Goal: Information Seeking & Learning: Learn about a topic

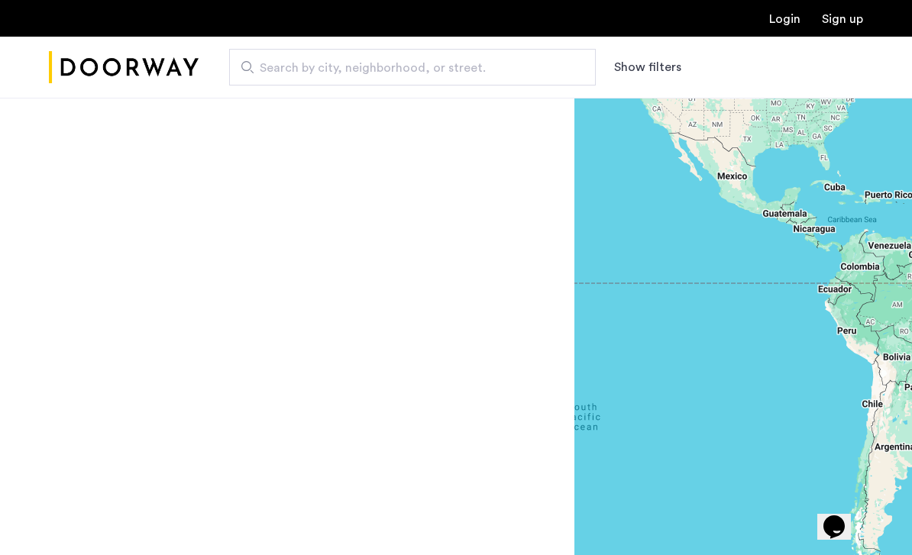
click at [646, 75] on button "Show filters" at bounding box center [647, 67] width 67 height 18
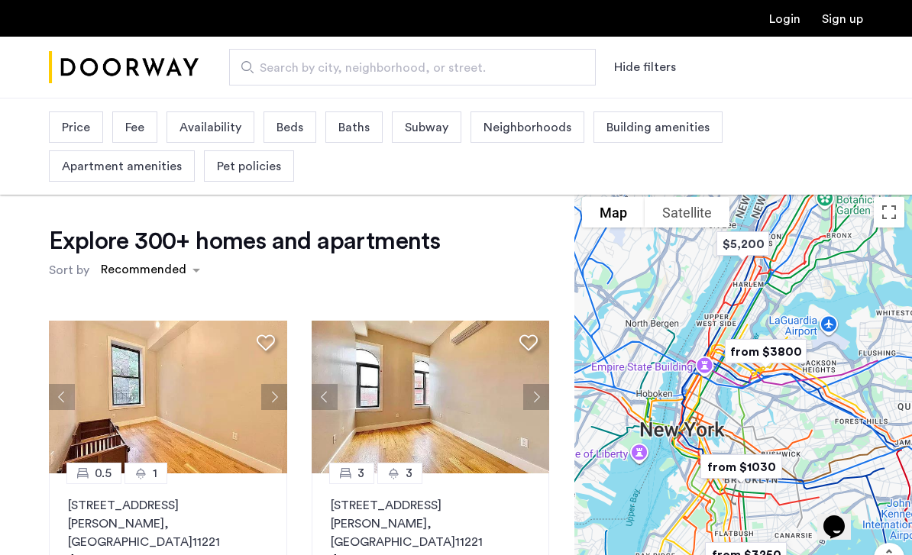
click at [263, 172] on span "Pet policies" at bounding box center [249, 166] width 64 height 18
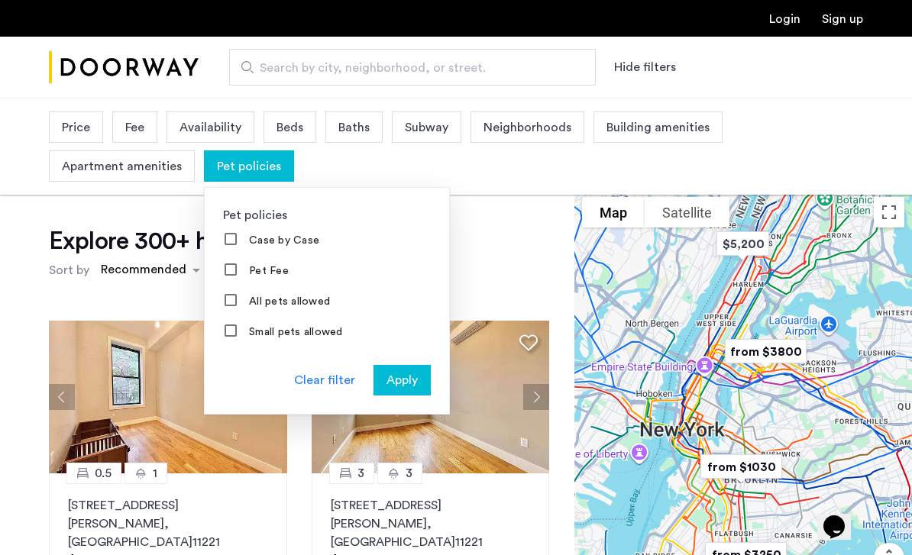
click at [270, 273] on label "Pet Fee" at bounding box center [267, 271] width 43 height 12
click at [286, 306] on label "All pets allowed" at bounding box center [288, 302] width 84 height 12
click at [397, 382] on span "Apply" at bounding box center [402, 380] width 31 height 18
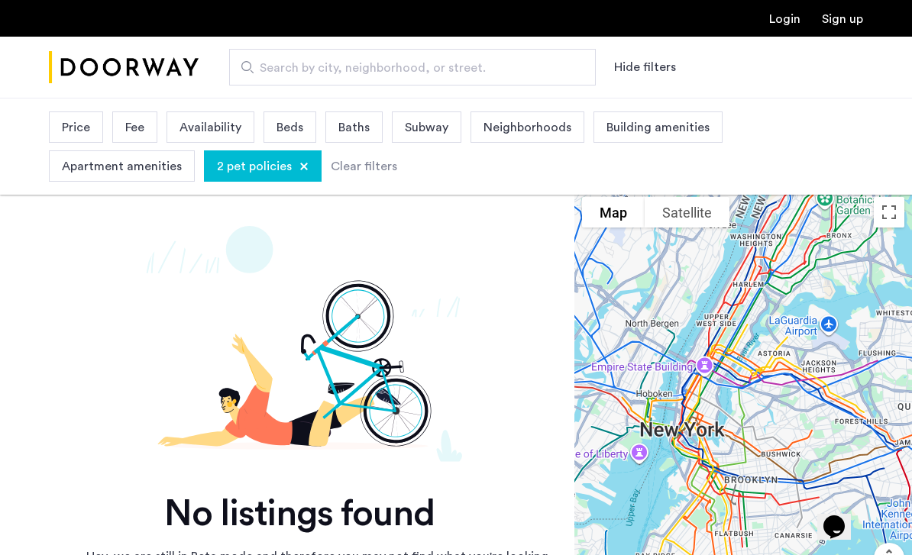
click at [290, 160] on div "2 pet policies" at bounding box center [263, 166] width 118 height 31
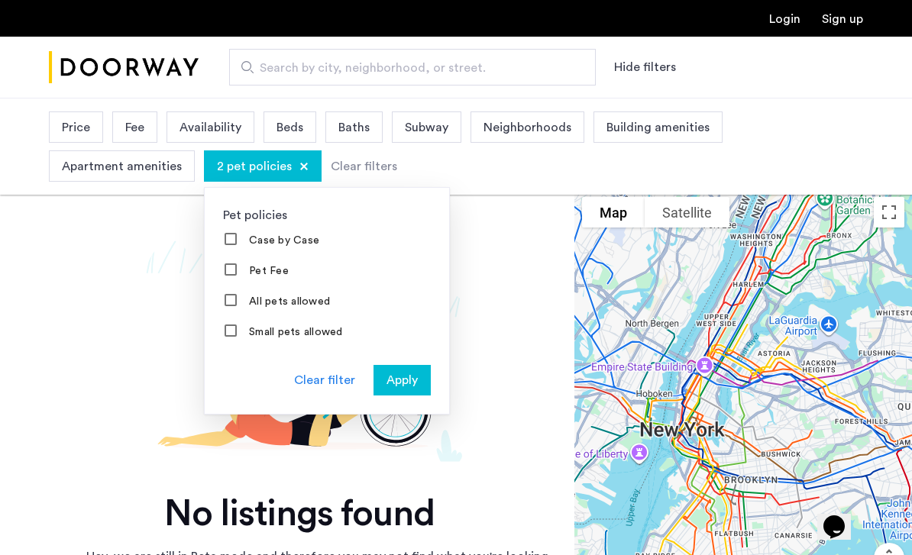
click at [267, 276] on label "Pet Fee" at bounding box center [267, 271] width 43 height 12
click at [313, 298] on label "All pets allowed" at bounding box center [288, 302] width 84 height 12
click at [402, 395] on button "Apply" at bounding box center [402, 380] width 57 height 31
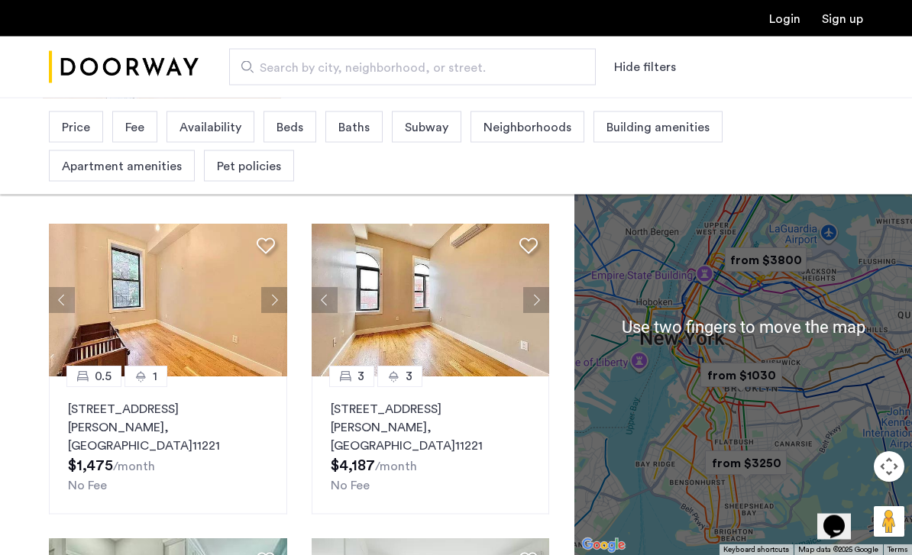
scroll to position [97, 0]
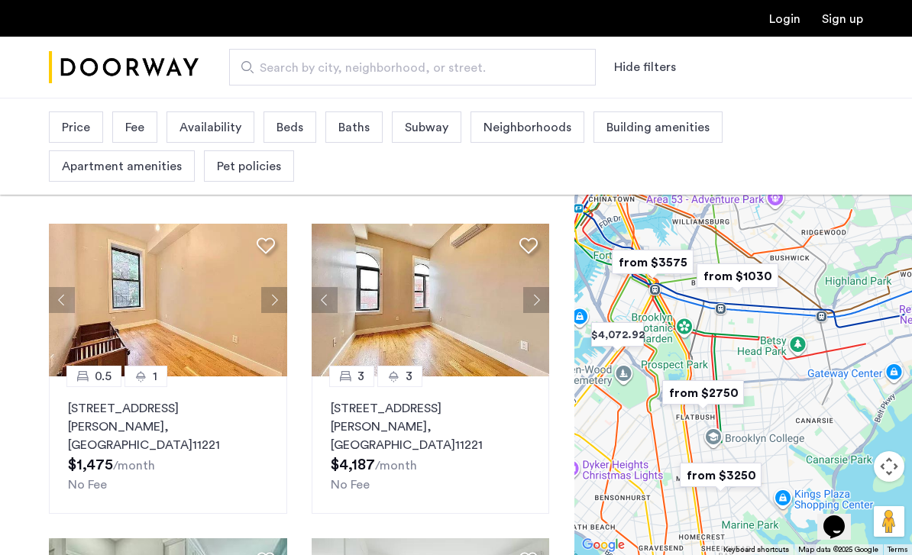
click at [289, 130] on span "Beds" at bounding box center [290, 127] width 27 height 18
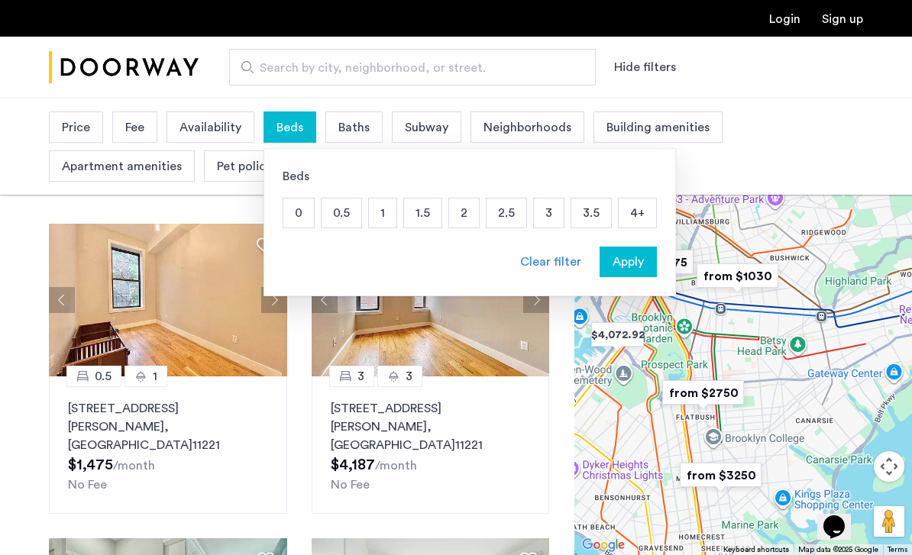
click at [548, 222] on p "3" at bounding box center [549, 213] width 30 height 29
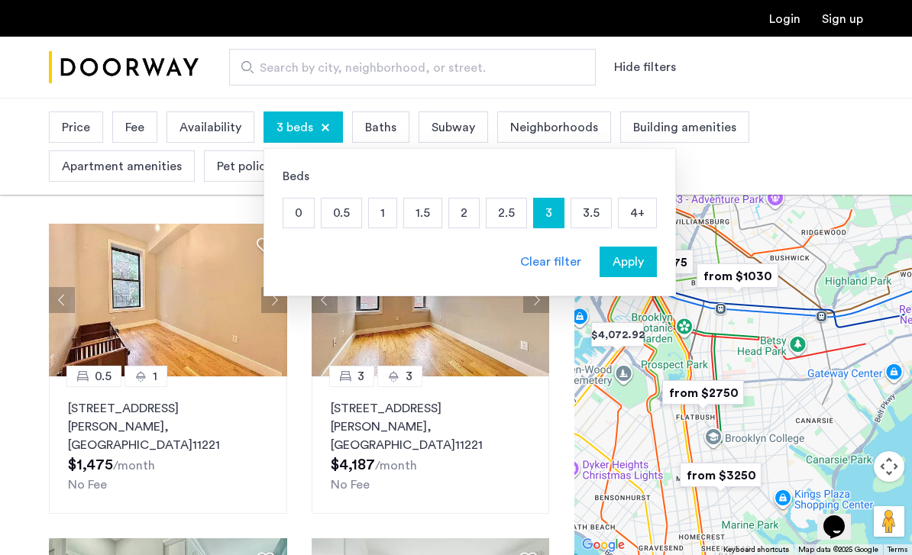
click at [594, 217] on p "3.5" at bounding box center [591, 213] width 40 height 29
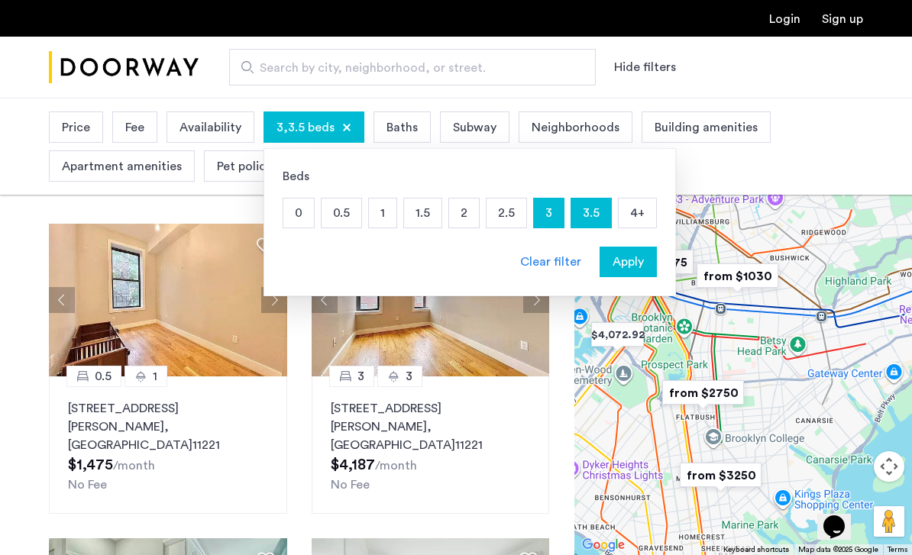
click at [636, 212] on p "4+" at bounding box center [637, 213] width 37 height 29
click at [630, 215] on p "4+" at bounding box center [637, 213] width 37 height 29
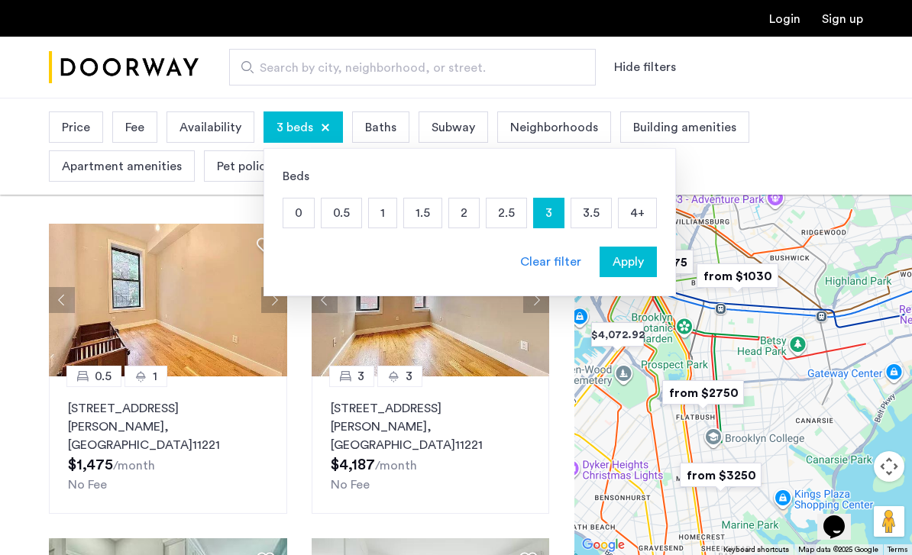
click at [505, 212] on p "2.5" at bounding box center [507, 213] width 40 height 29
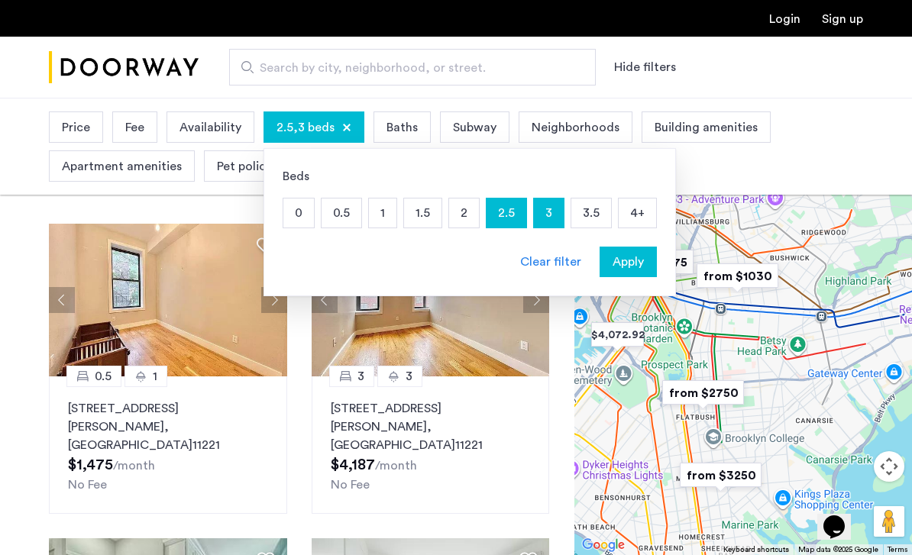
click at [410, 134] on span "Baths" at bounding box center [402, 127] width 31 height 18
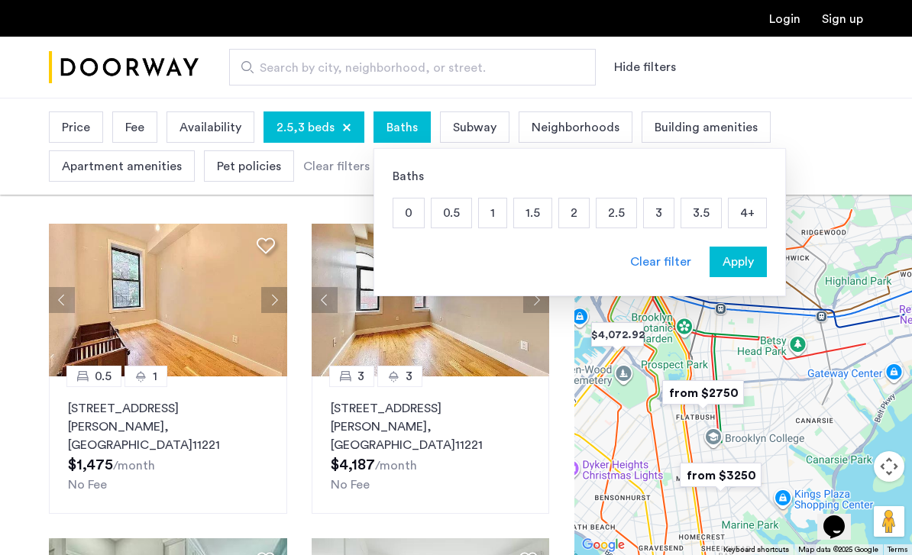
click at [530, 221] on p "1.5" at bounding box center [532, 213] width 37 height 29
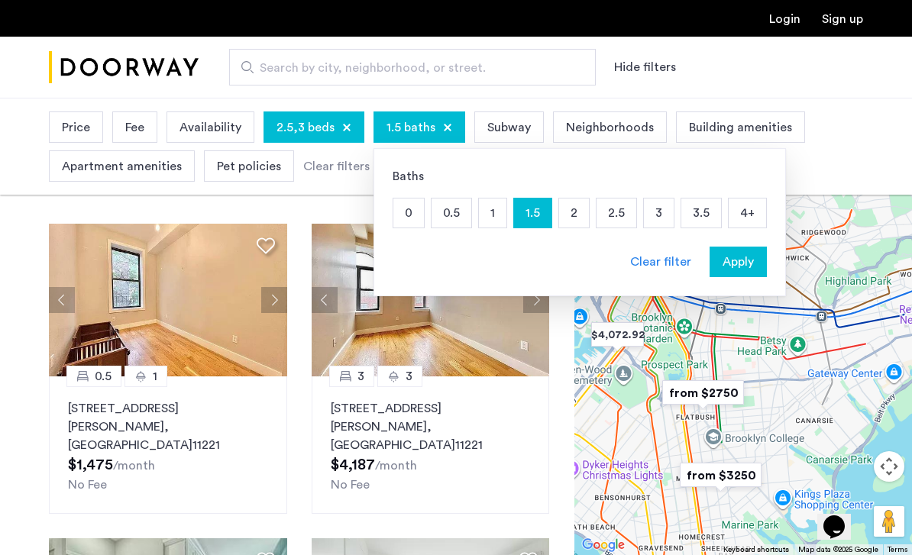
click at [486, 217] on p "1" at bounding box center [493, 213] width 28 height 29
click at [578, 215] on p "2" at bounding box center [574, 213] width 30 height 29
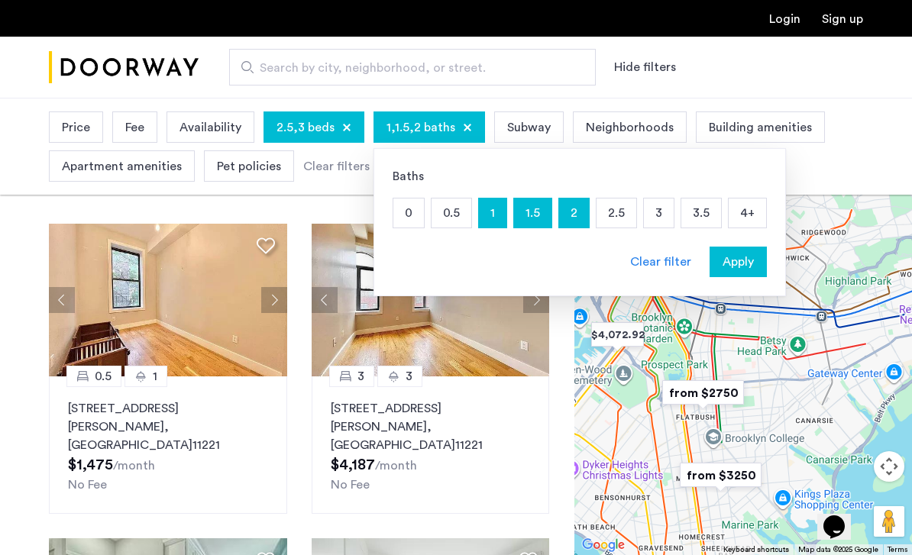
click at [227, 113] on div "Availability" at bounding box center [211, 127] width 88 height 31
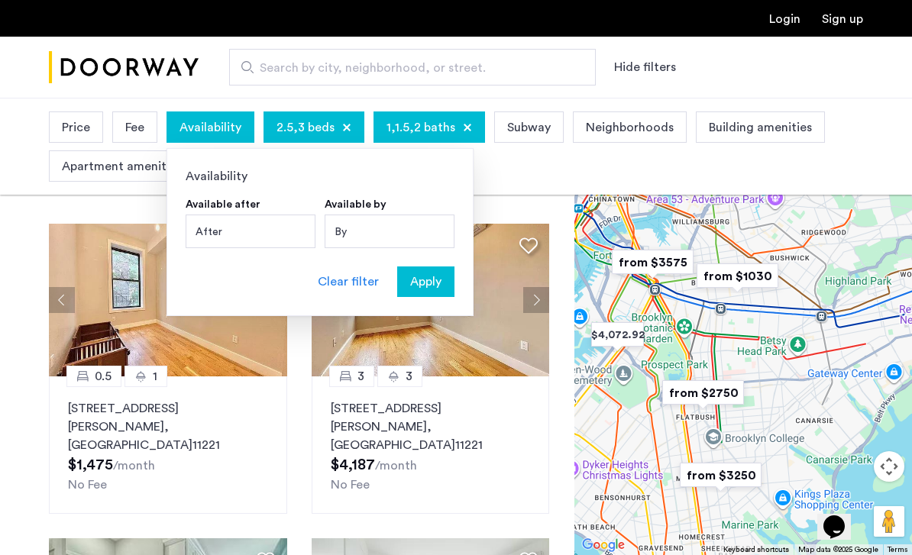
click at [71, 135] on span "Price" at bounding box center [76, 127] width 28 height 18
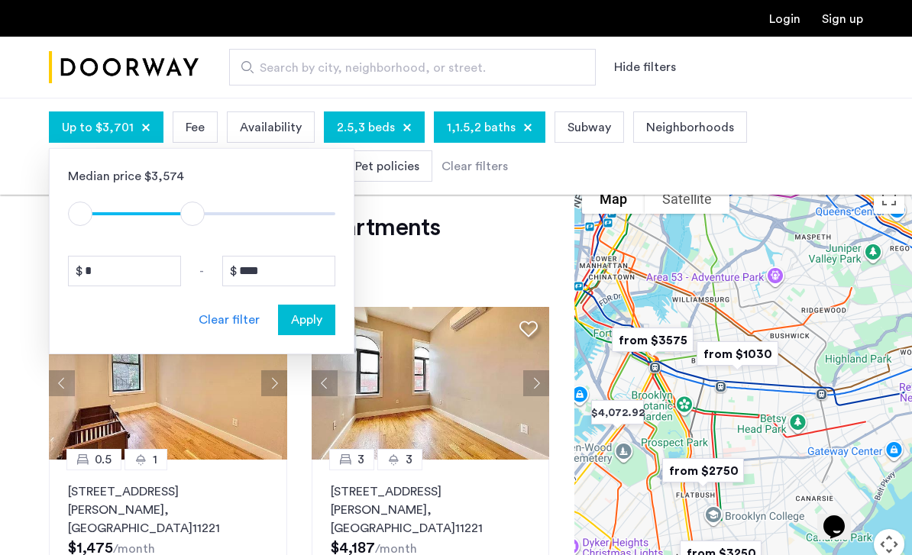
scroll to position [13, 0]
type input "****"
click at [306, 331] on button "Apply" at bounding box center [306, 320] width 57 height 31
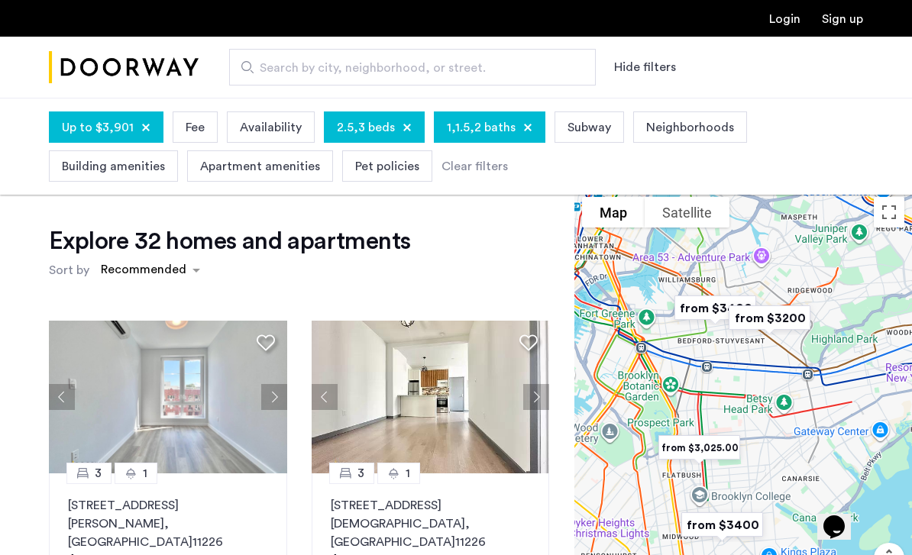
click at [530, 400] on button "Next apartment" at bounding box center [536, 397] width 26 height 26
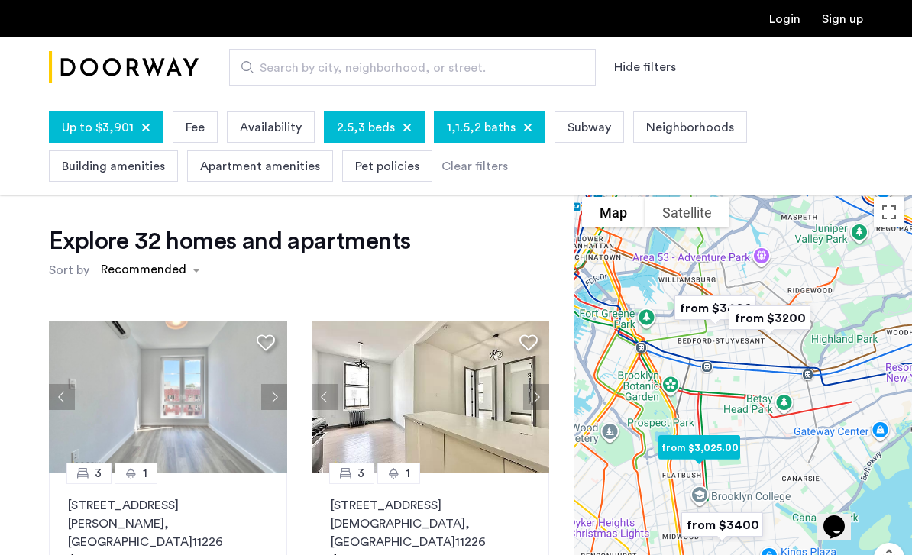
click at [537, 397] on button "Next apartment" at bounding box center [536, 397] width 26 height 26
click at [541, 397] on button "Next apartment" at bounding box center [536, 397] width 26 height 26
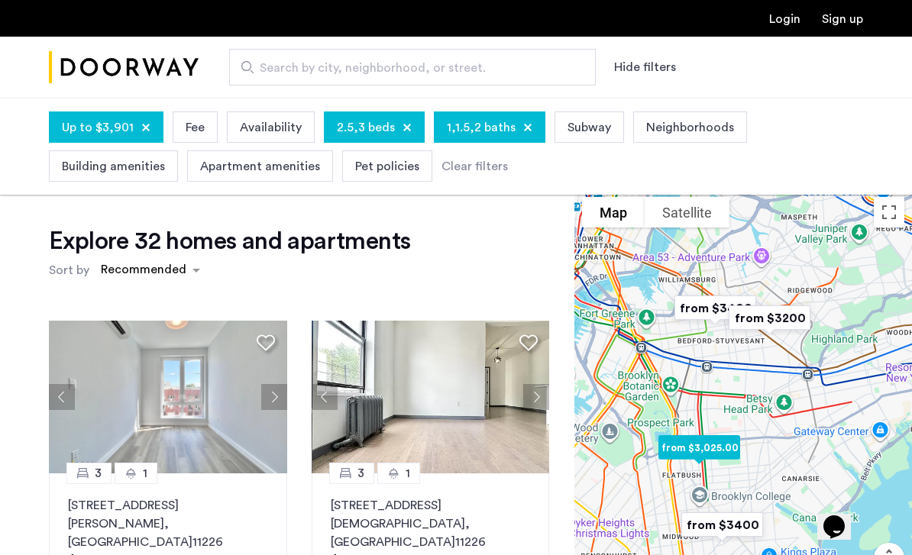
click at [539, 399] on button "Next apartment" at bounding box center [536, 397] width 26 height 26
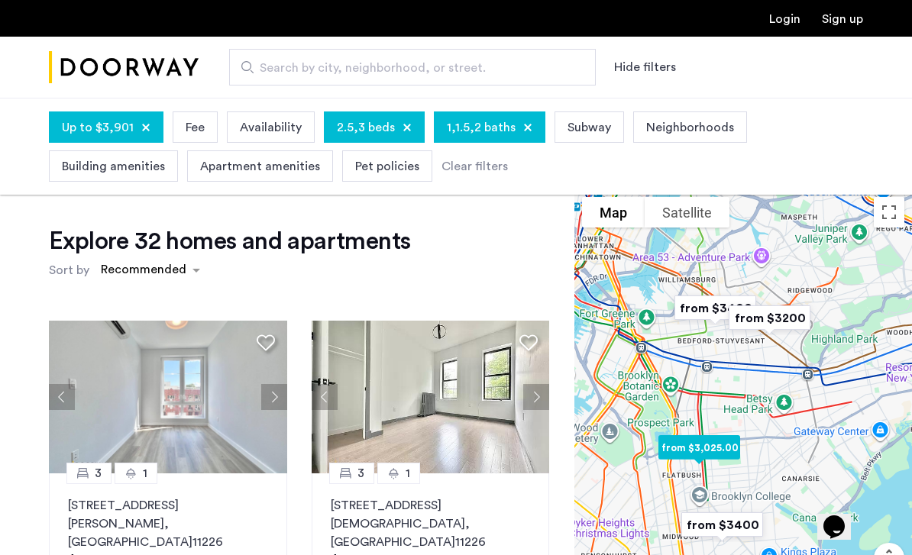
click at [535, 400] on button "Next apartment" at bounding box center [536, 397] width 26 height 26
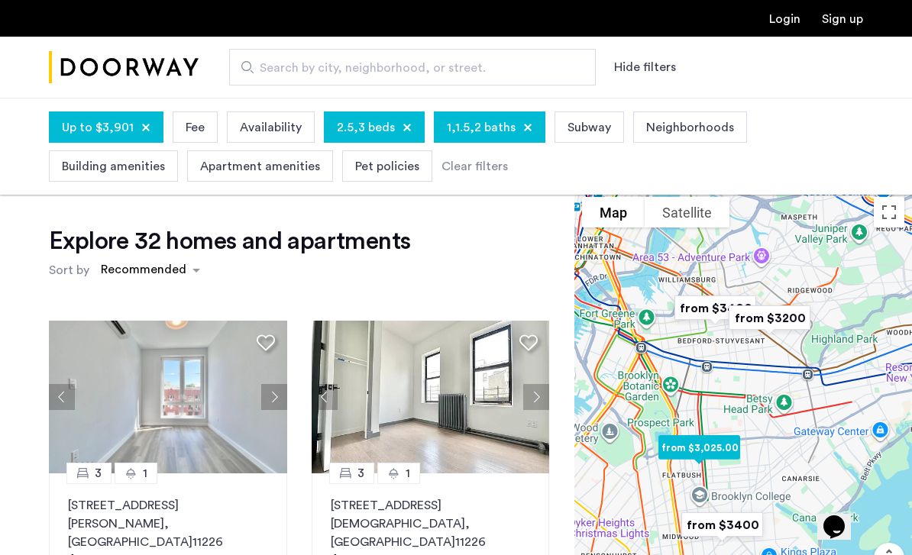
click at [533, 398] on button "Next apartment" at bounding box center [536, 397] width 26 height 26
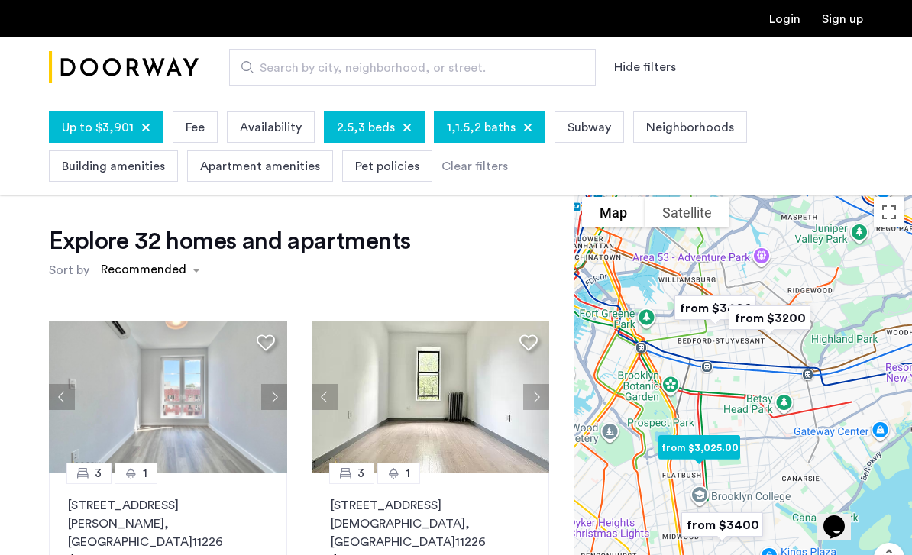
click at [408, 170] on span "Pet policies" at bounding box center [387, 166] width 64 height 18
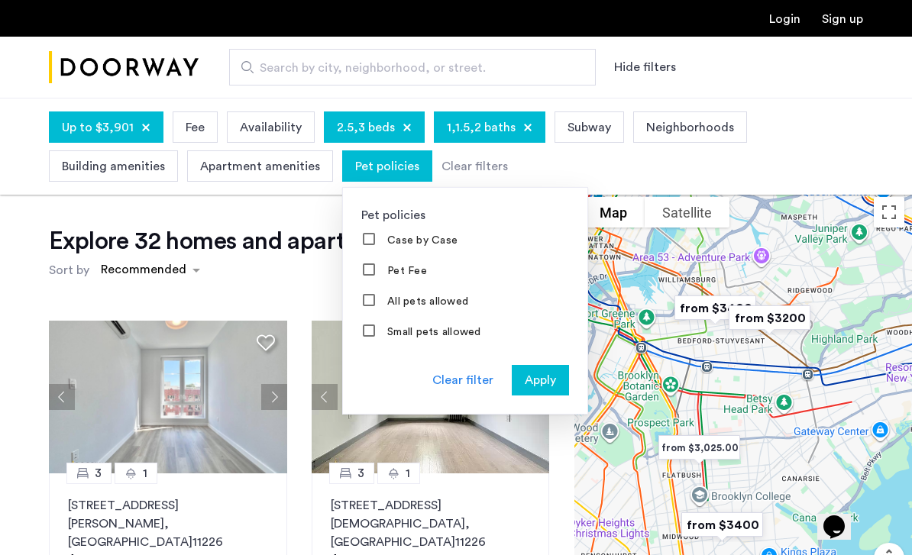
click at [442, 354] on div "Pet policies Case by Case Pet Fee All pets allowed Small pets allowed Cats only…" at bounding box center [465, 301] width 246 height 228
click at [361, 346] on mat-checkbox "Small pets allowed" at bounding box center [465, 331] width 244 height 31
click at [365, 338] on div at bounding box center [370, 332] width 12 height 12
click at [384, 338] on label "Small pets allowed" at bounding box center [432, 332] width 97 height 12
click at [400, 308] on label "All pets allowed" at bounding box center [426, 302] width 84 height 12
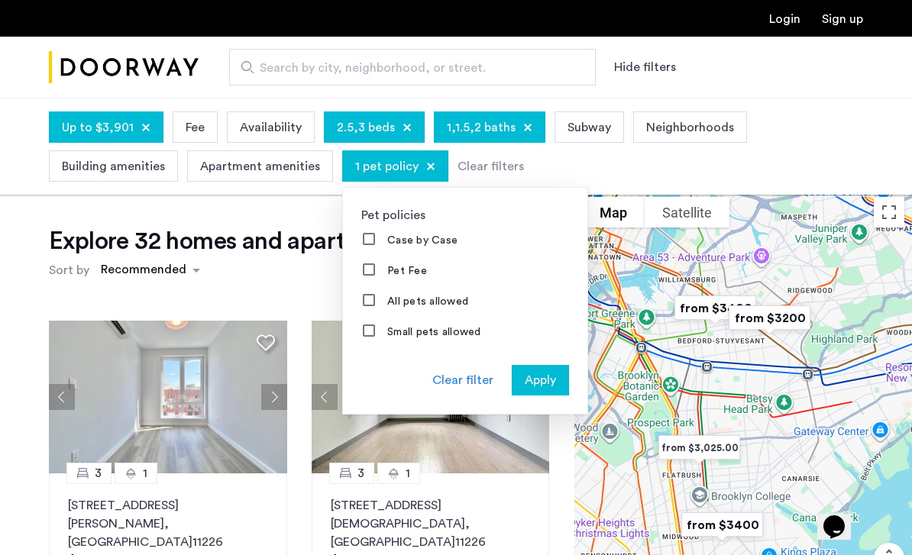
click at [524, 393] on button "Apply" at bounding box center [540, 380] width 57 height 31
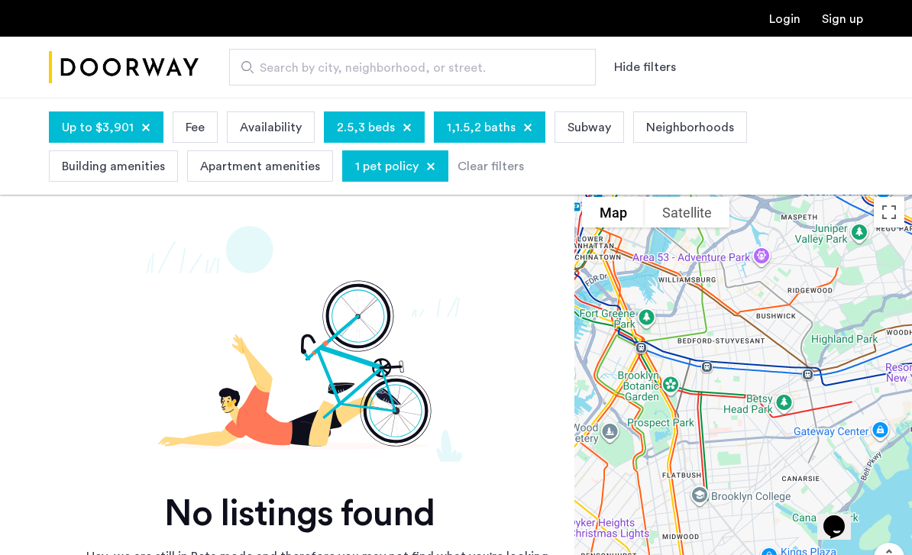
click at [426, 169] on div at bounding box center [430, 166] width 9 height 9
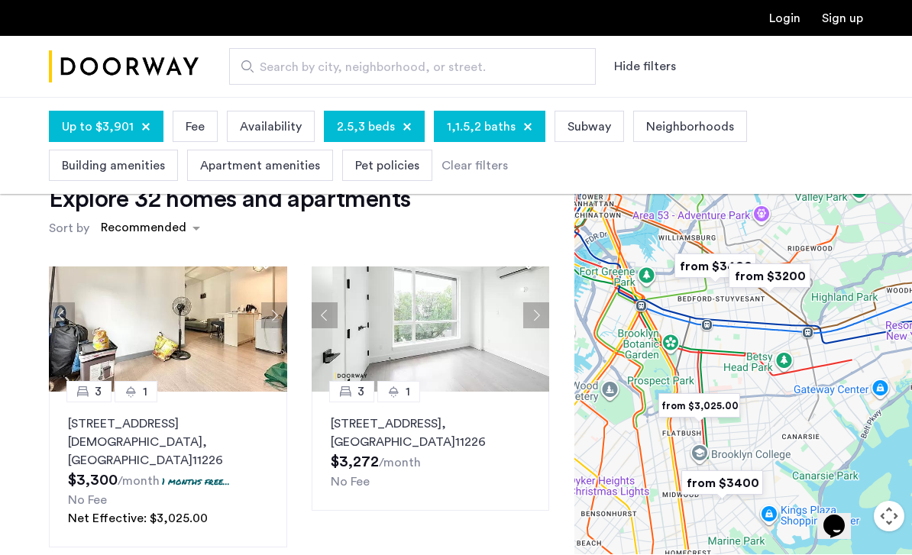
scroll to position [42, 0]
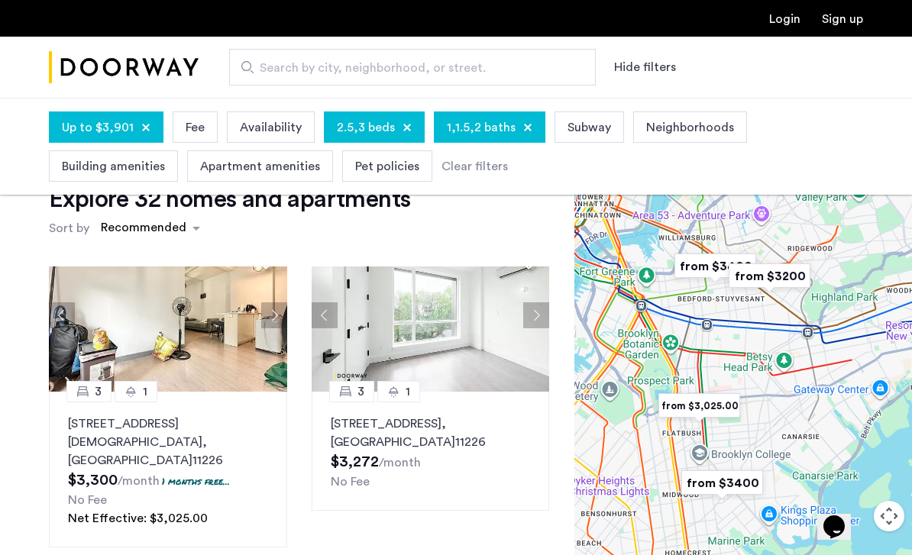
click at [536, 308] on button "Next apartment" at bounding box center [536, 316] width 26 height 26
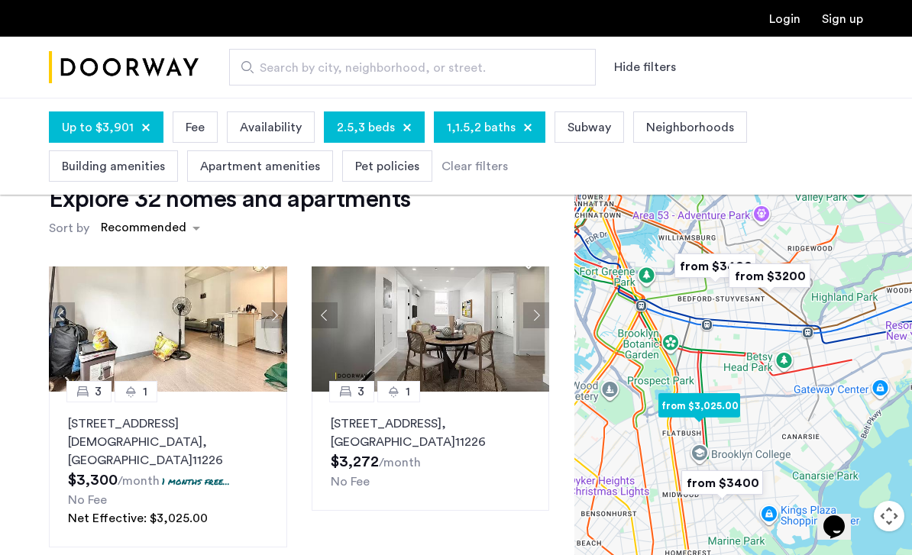
click at [533, 306] on button "Next apartment" at bounding box center [536, 316] width 26 height 26
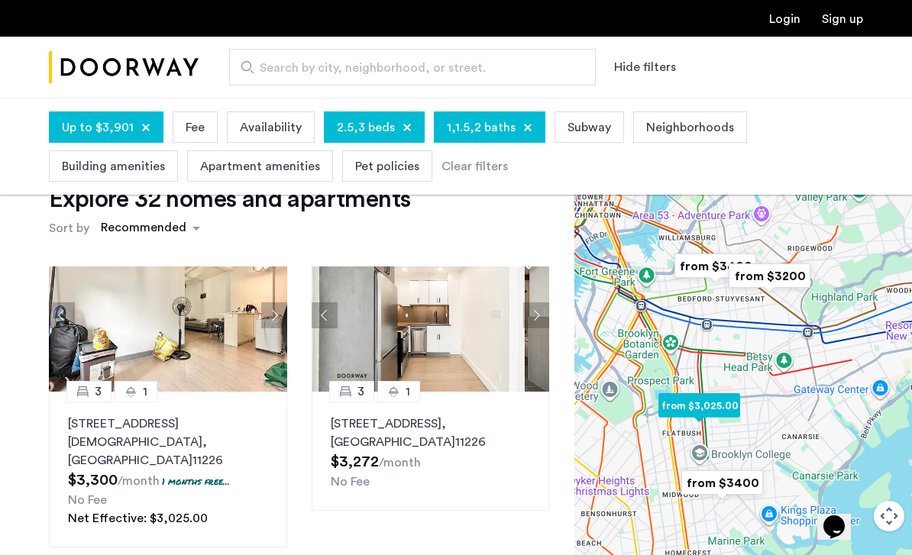
click at [533, 303] on button "Next apartment" at bounding box center [536, 316] width 26 height 26
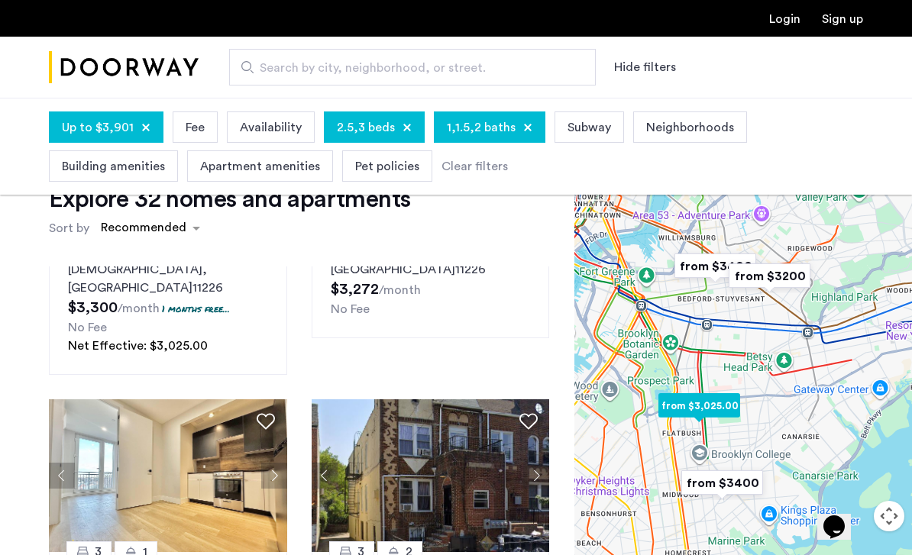
scroll to position [564, 0]
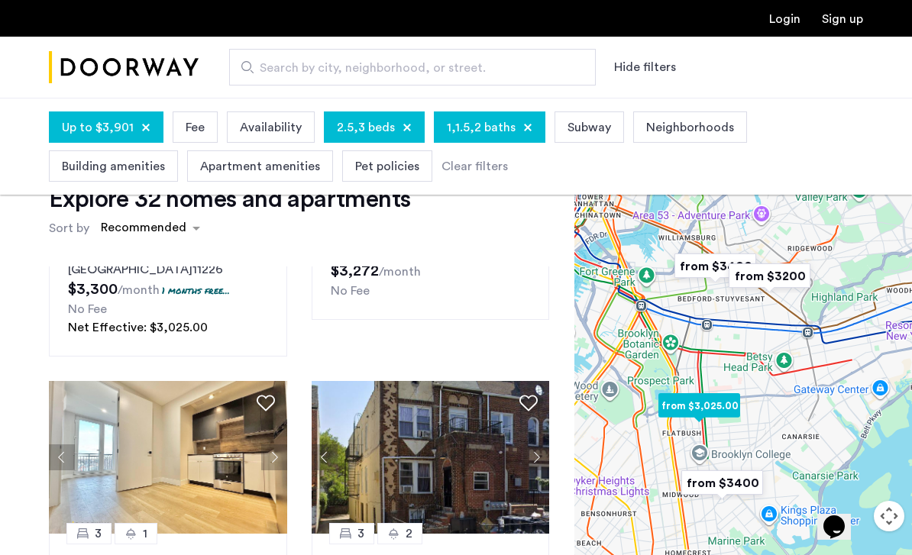
click at [277, 445] on button "Next apartment" at bounding box center [274, 458] width 26 height 26
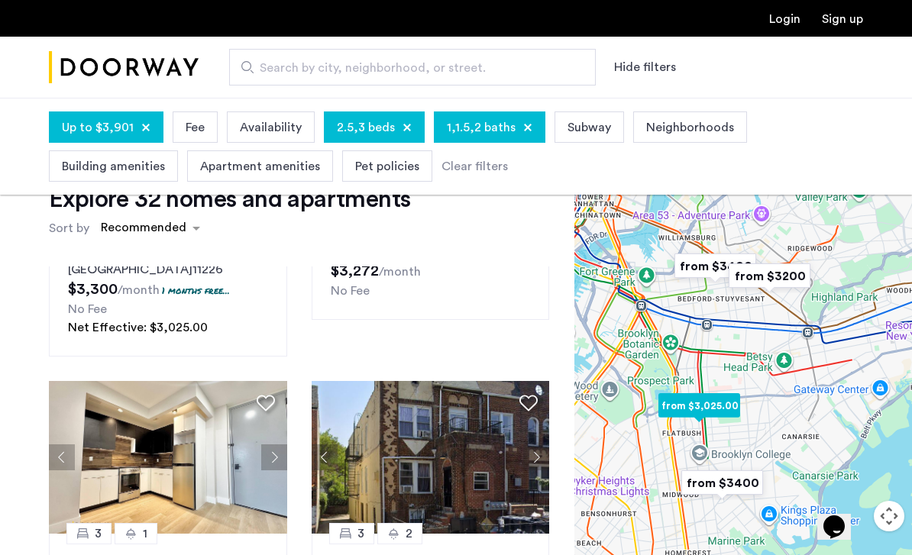
click at [278, 445] on button "Next apartment" at bounding box center [274, 458] width 26 height 26
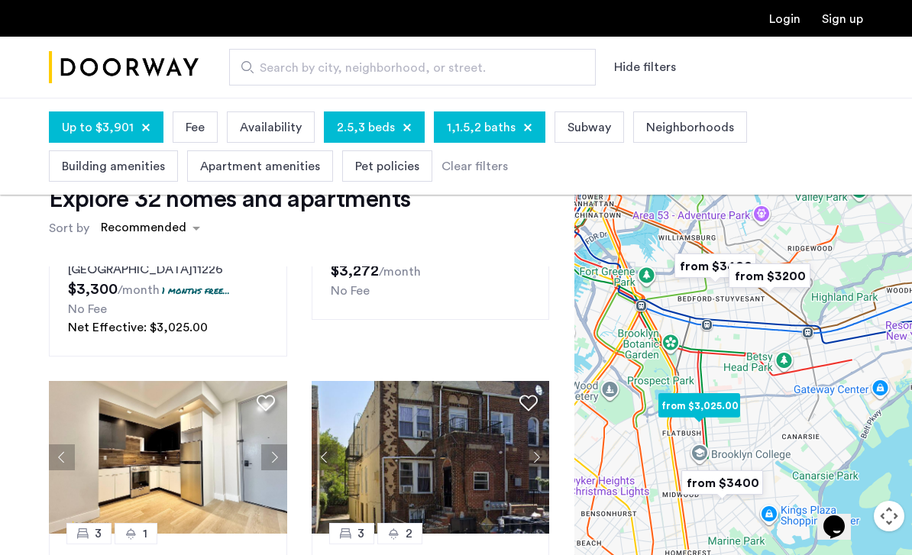
click at [277, 445] on button "Next apartment" at bounding box center [274, 458] width 26 height 26
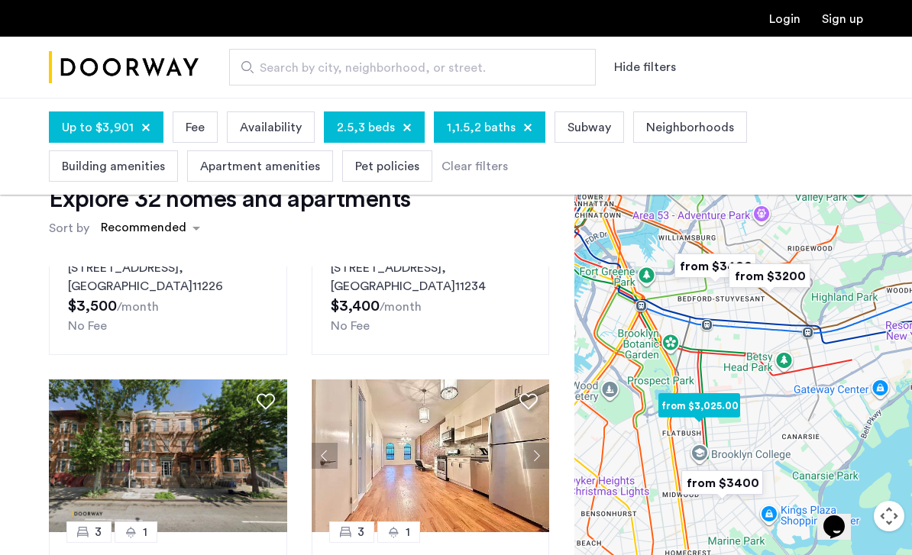
scroll to position [875, 0]
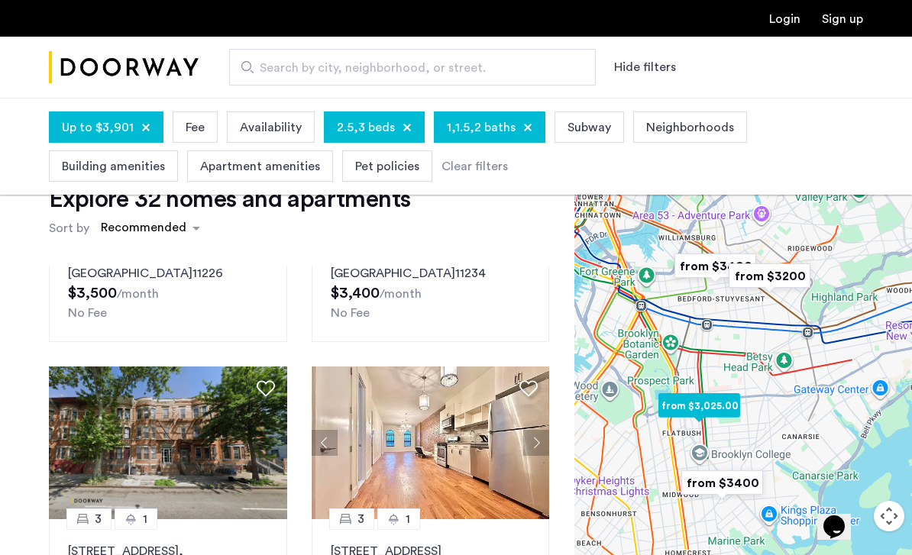
click at [272, 425] on img at bounding box center [168, 443] width 238 height 153
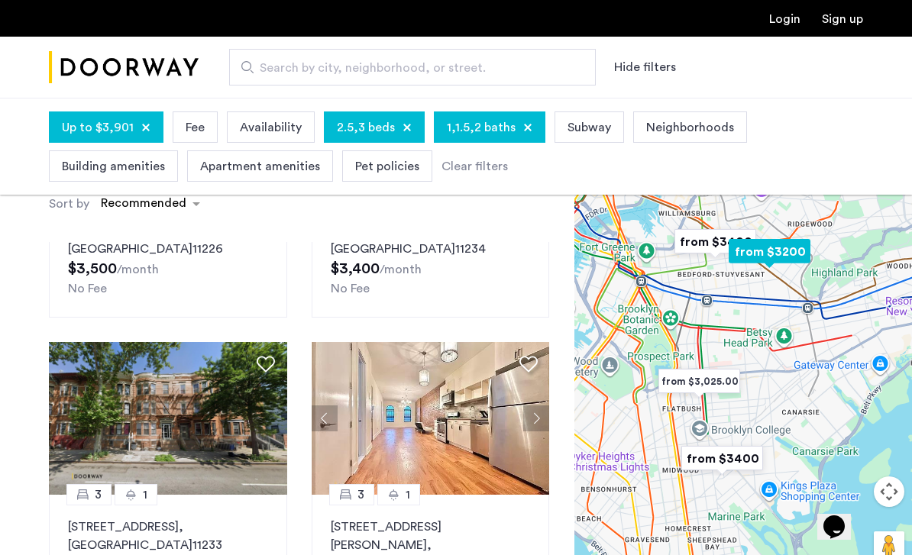
click at [542, 406] on button "Next apartment" at bounding box center [536, 419] width 26 height 26
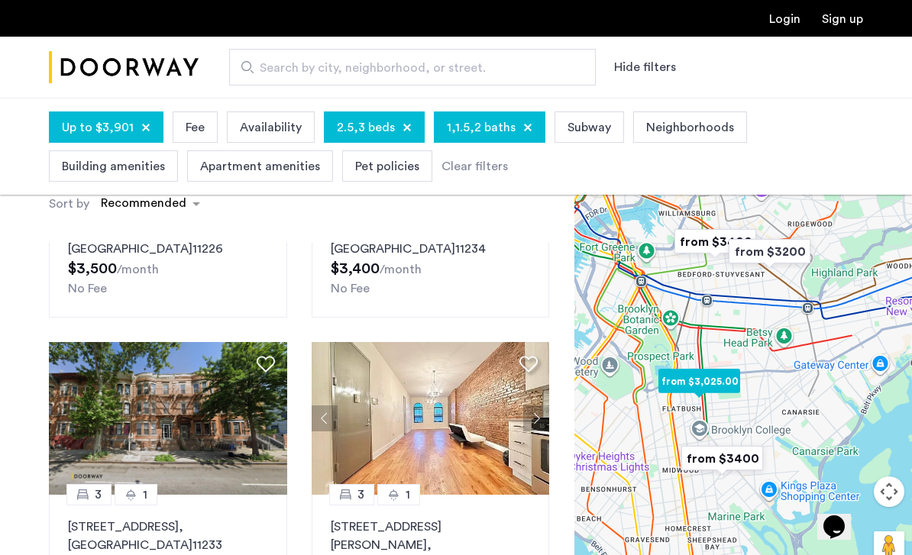
click at [543, 406] on button "Next apartment" at bounding box center [536, 419] width 26 height 26
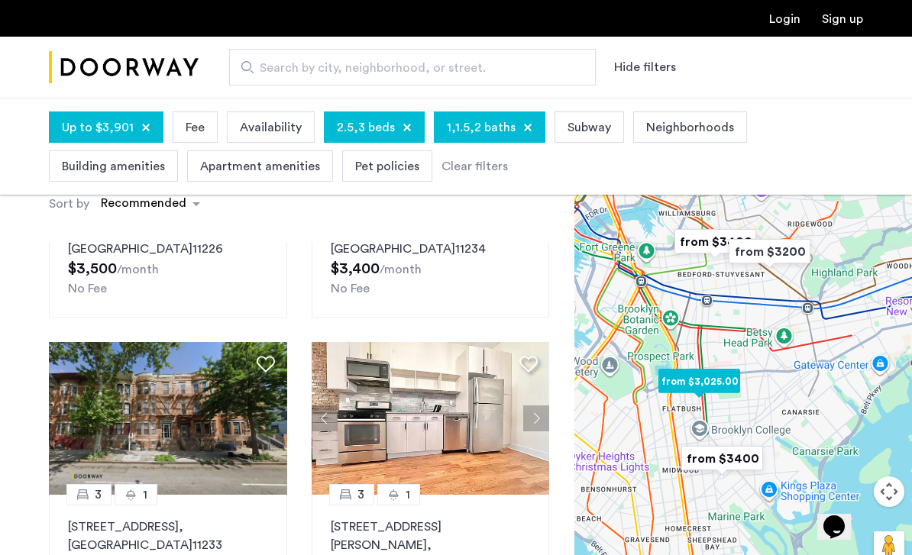
click at [541, 406] on button "Next apartment" at bounding box center [536, 419] width 26 height 26
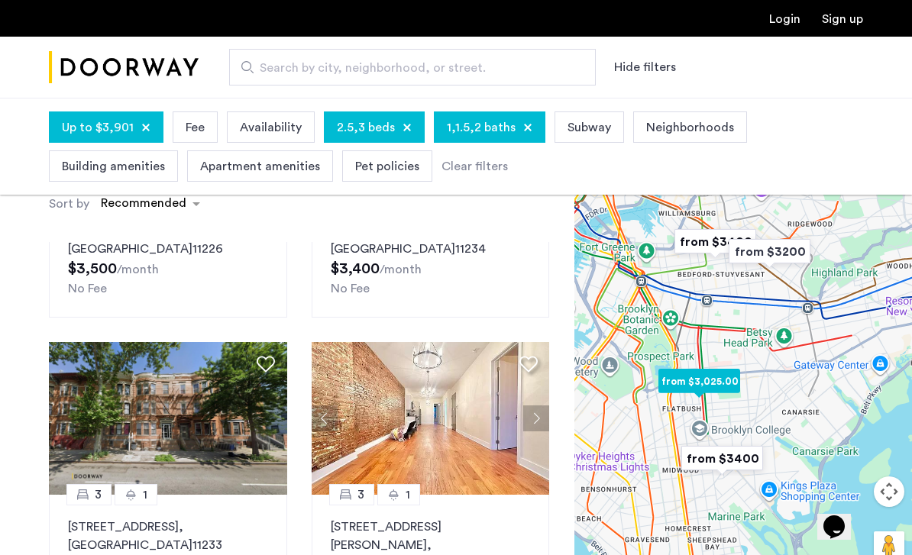
click at [541, 406] on button "Next apartment" at bounding box center [536, 419] width 26 height 26
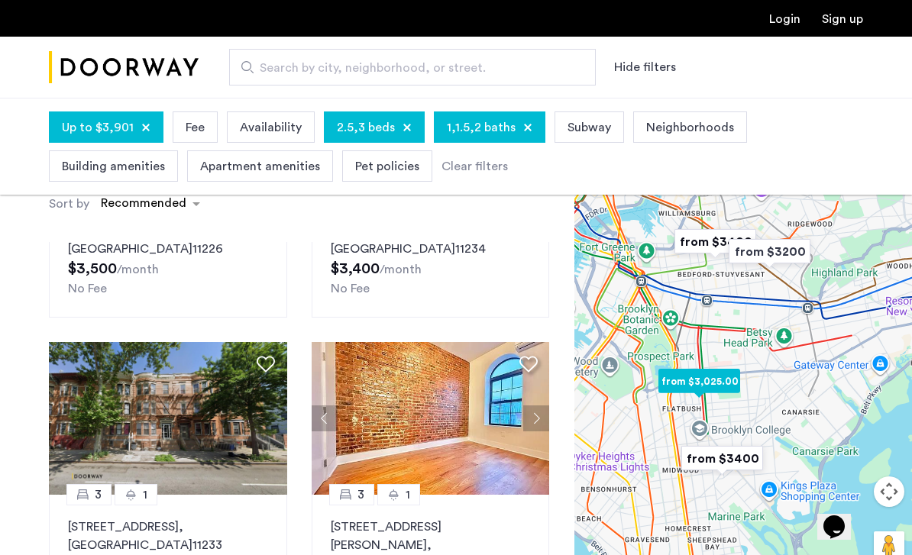
click at [544, 406] on button "Next apartment" at bounding box center [536, 419] width 26 height 26
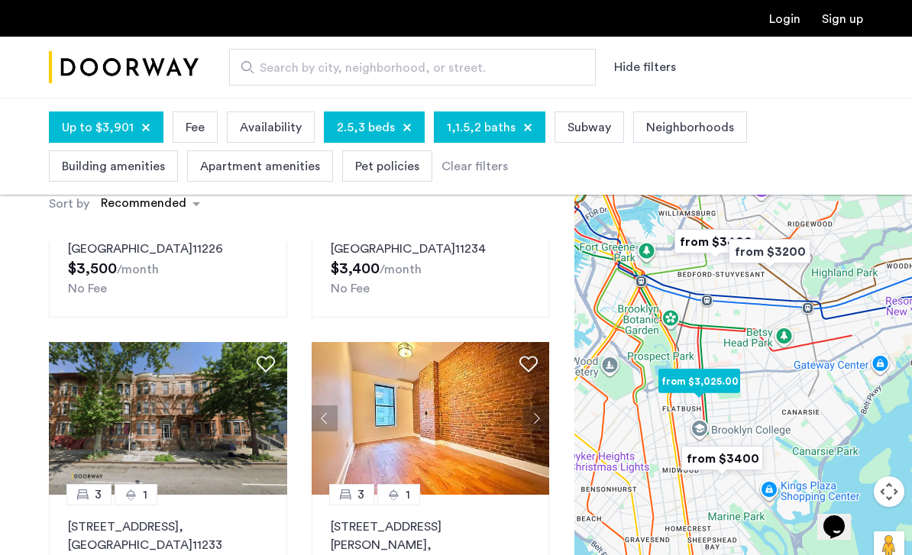
click at [543, 406] on button "Next apartment" at bounding box center [536, 419] width 26 height 26
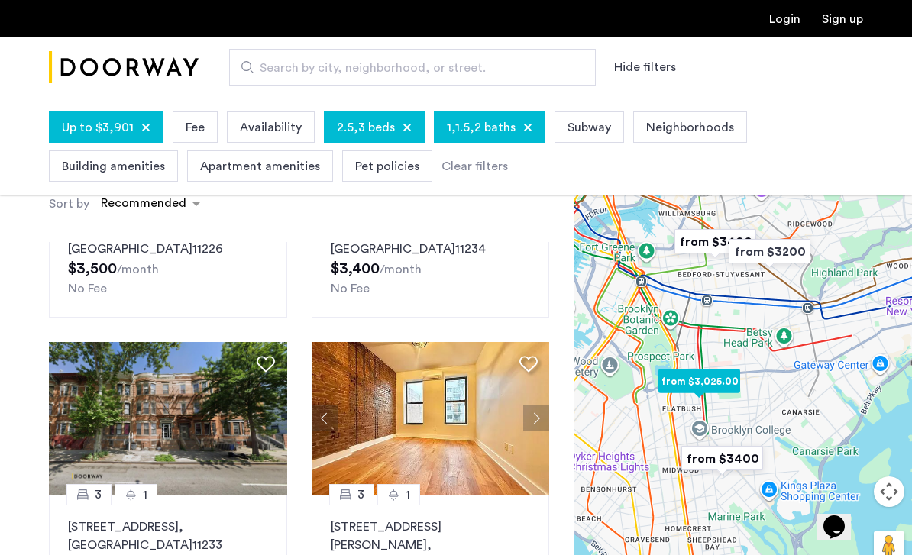
click at [541, 406] on button "Next apartment" at bounding box center [536, 419] width 26 height 26
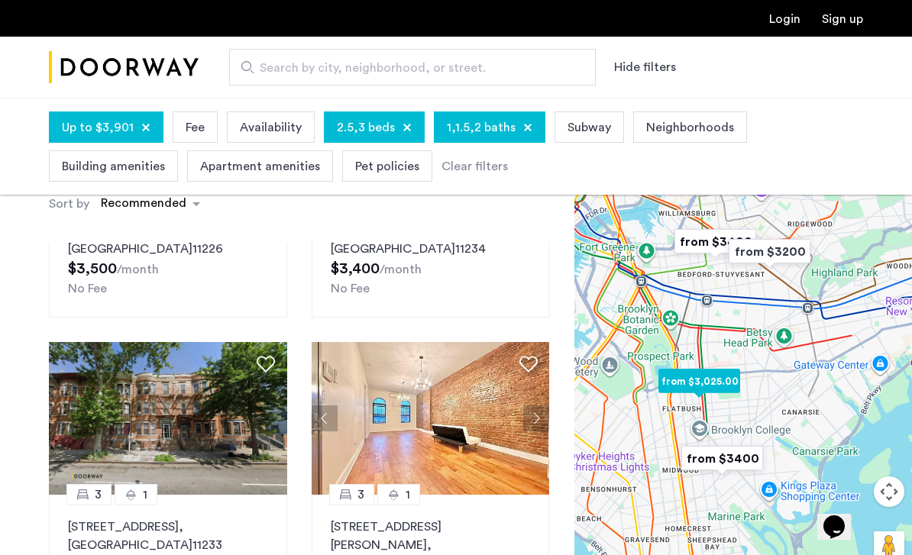
click at [541, 406] on button "Next apartment" at bounding box center [536, 419] width 26 height 26
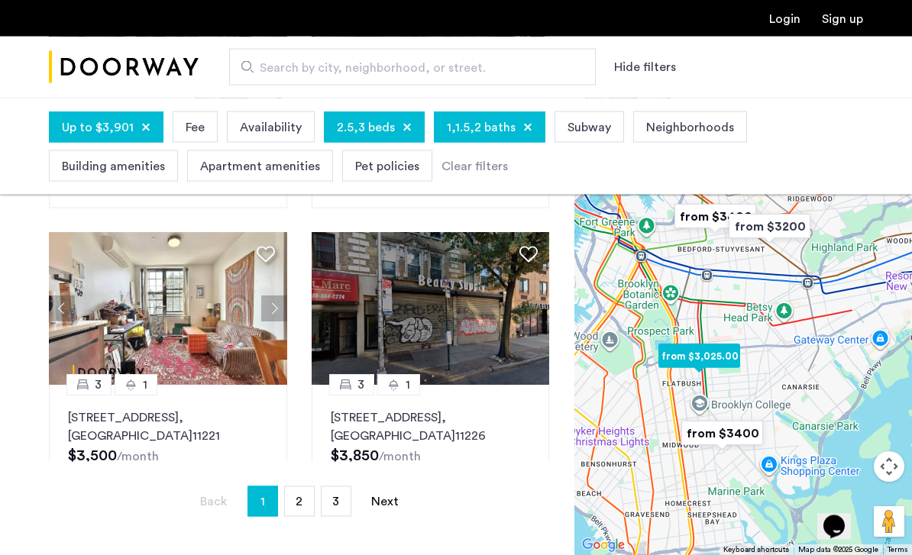
scroll to position [361, 0]
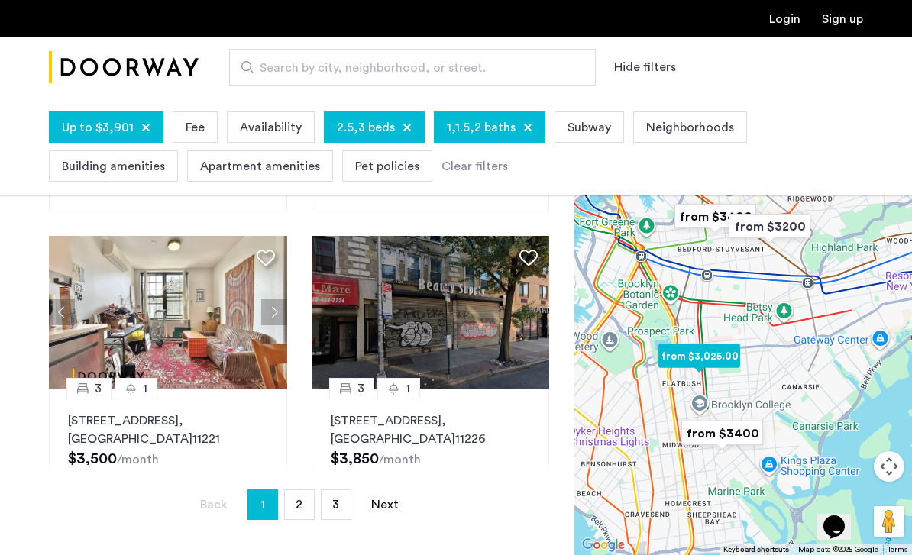
click at [275, 299] on button "Next apartment" at bounding box center [274, 312] width 26 height 26
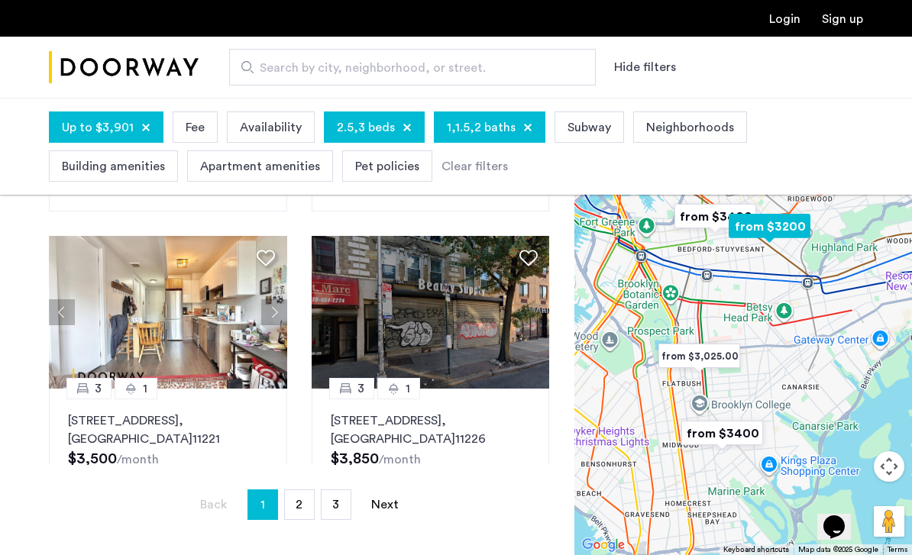
click at [277, 299] on button "Next apartment" at bounding box center [274, 312] width 26 height 26
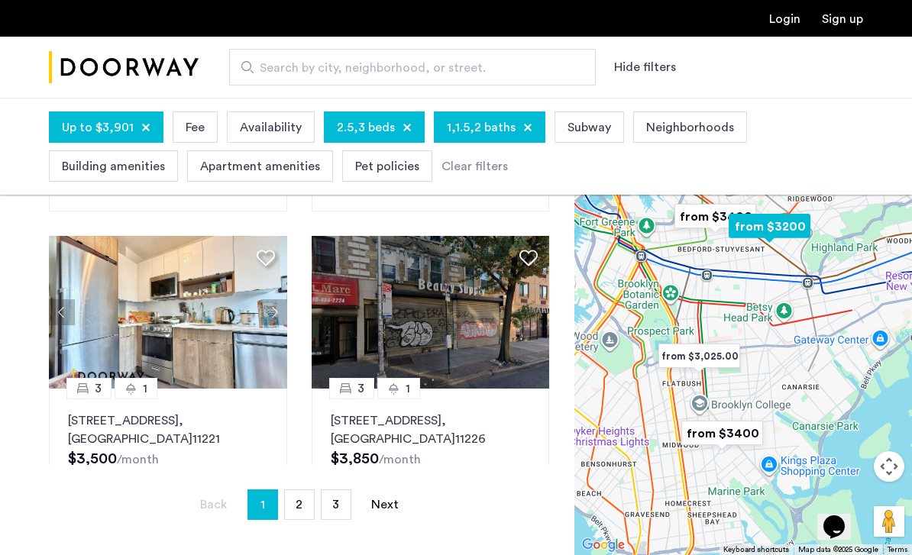
click at [276, 299] on button "Next apartment" at bounding box center [274, 312] width 26 height 26
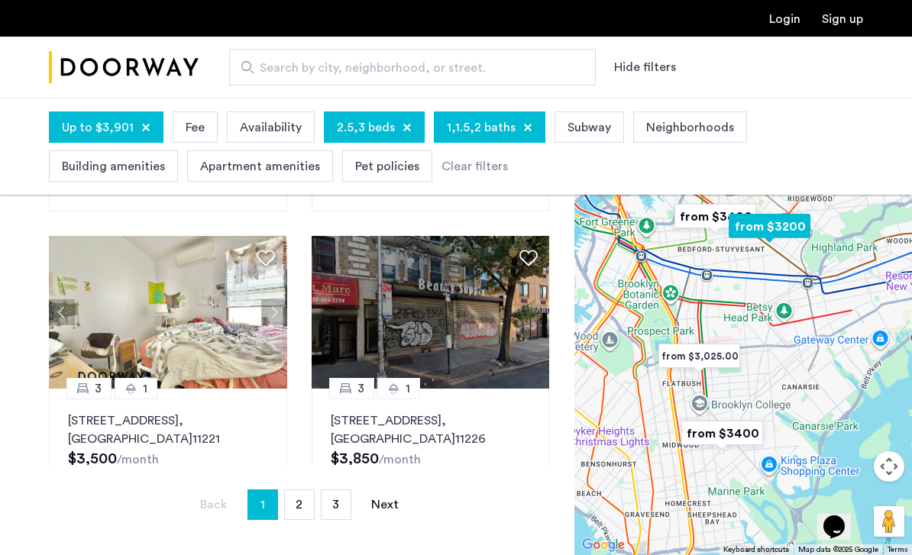
click at [279, 299] on button "Next apartment" at bounding box center [274, 312] width 26 height 26
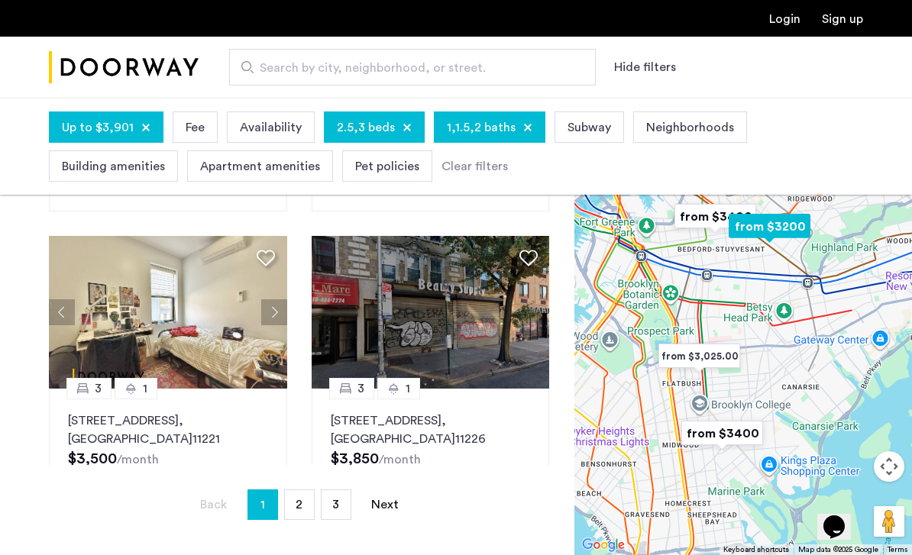
click at [277, 299] on button "Next apartment" at bounding box center [274, 312] width 26 height 26
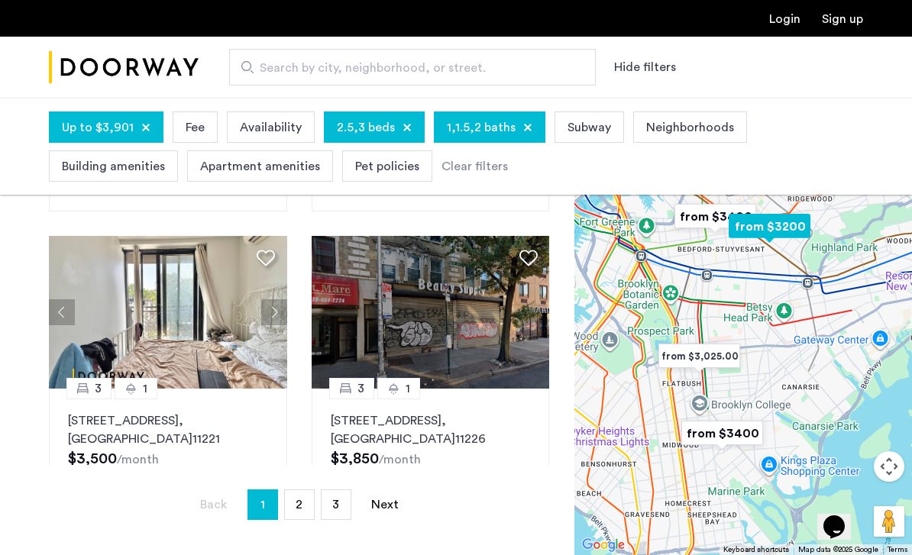
click at [386, 503] on link "Next page" at bounding box center [385, 504] width 31 height 29
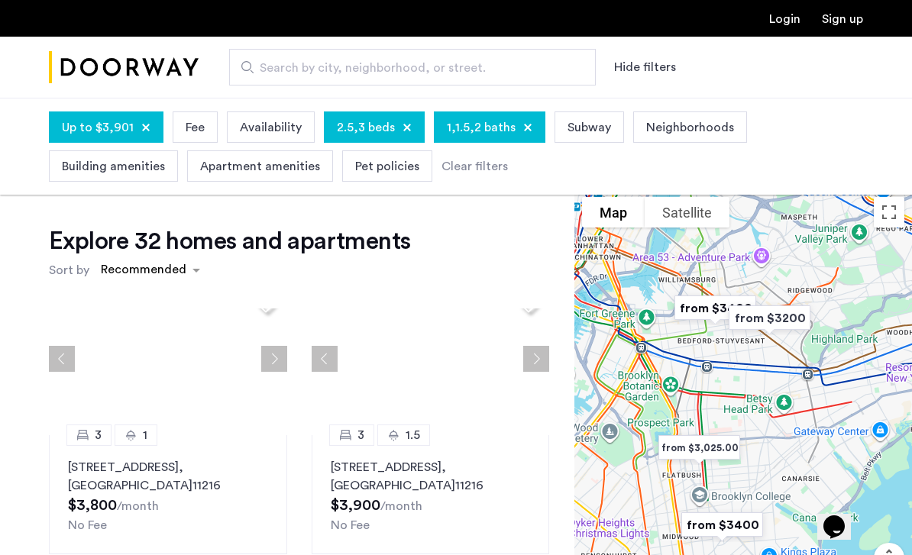
scroll to position [1261, 0]
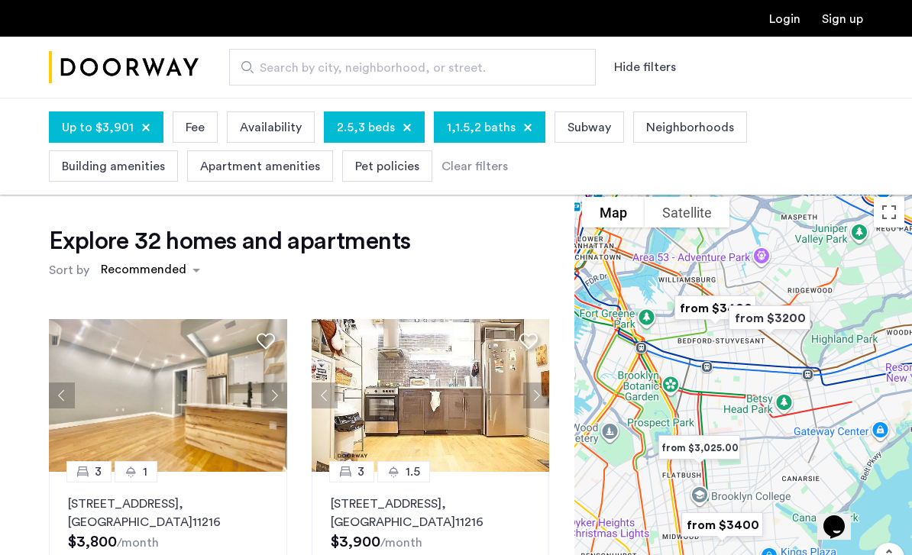
click at [277, 383] on button "Next apartment" at bounding box center [274, 396] width 26 height 26
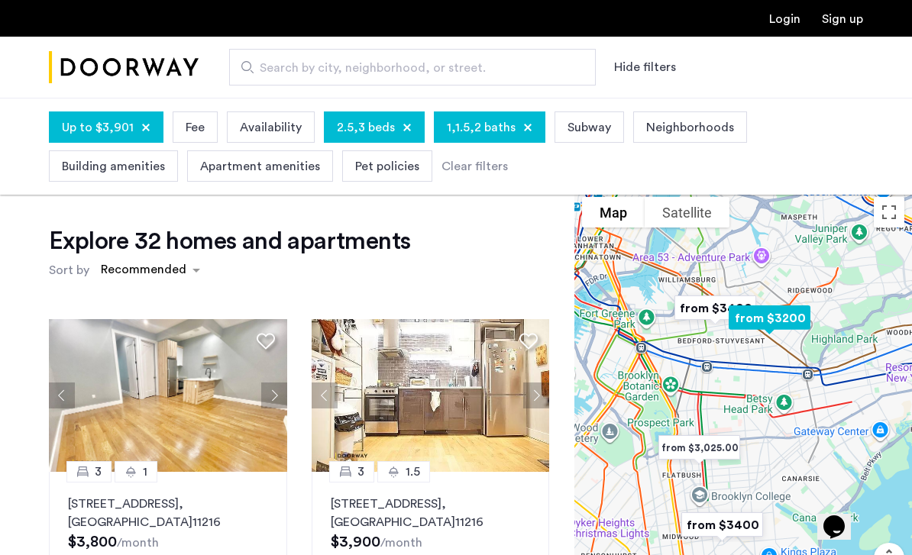
click at [274, 383] on button "Next apartment" at bounding box center [274, 396] width 26 height 26
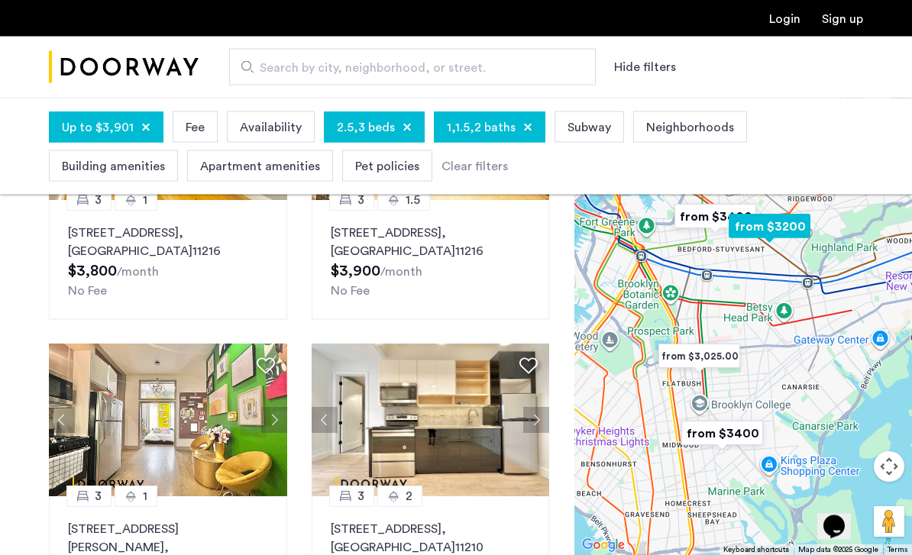
scroll to position [272, 0]
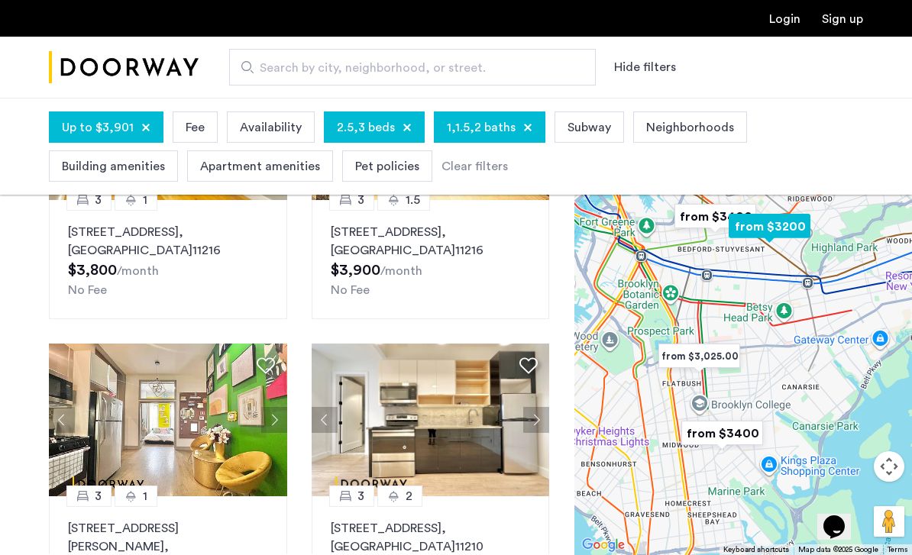
click at [277, 407] on button "Next apartment" at bounding box center [274, 420] width 26 height 26
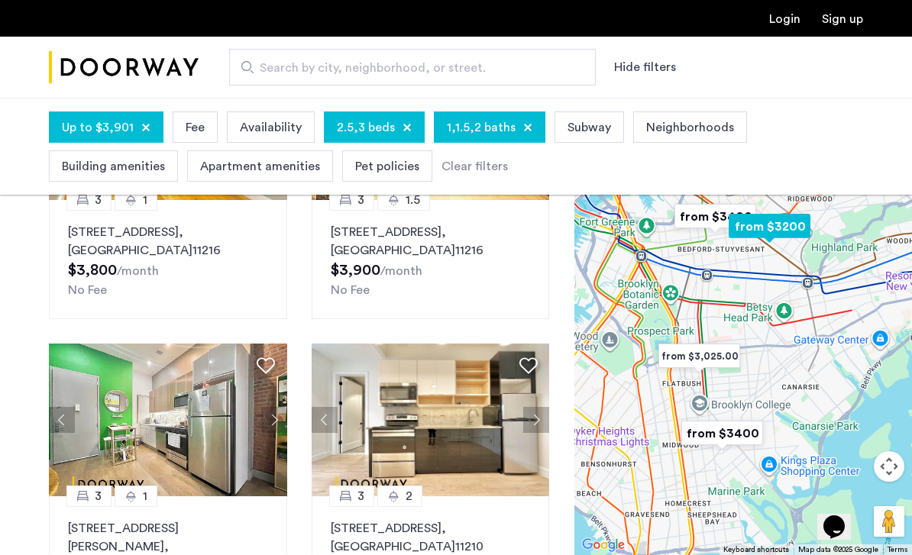
click at [282, 407] on button "Next apartment" at bounding box center [274, 420] width 26 height 26
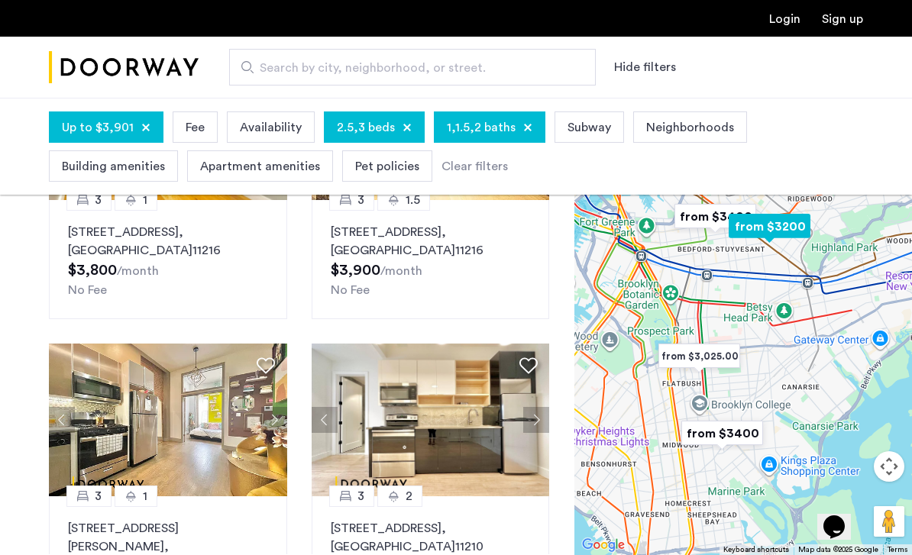
click at [281, 407] on button "Next apartment" at bounding box center [274, 420] width 26 height 26
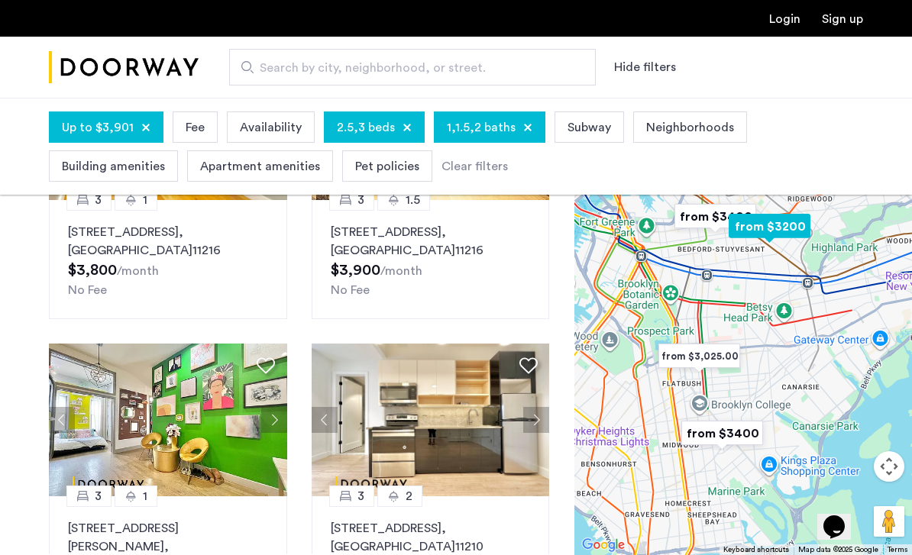
click at [276, 407] on button "Next apartment" at bounding box center [274, 420] width 26 height 26
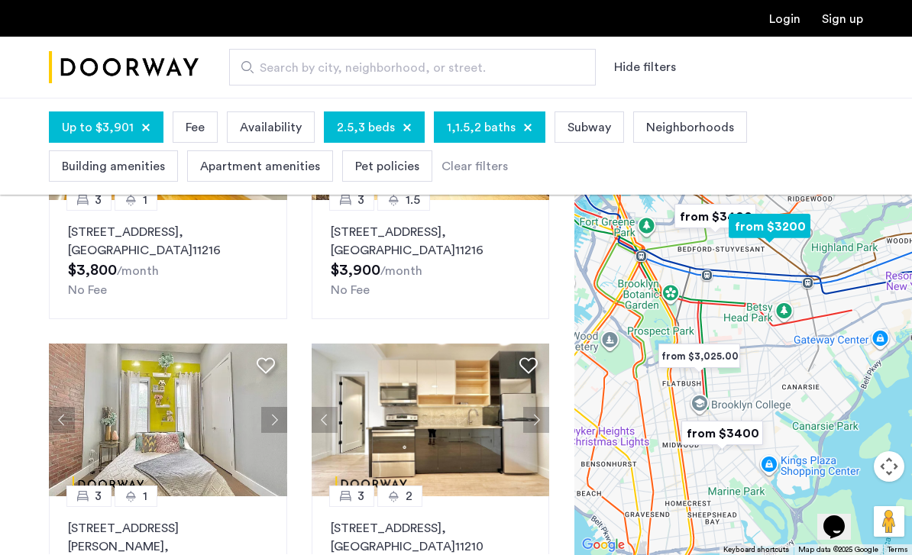
click at [539, 407] on button "Next apartment" at bounding box center [536, 420] width 26 height 26
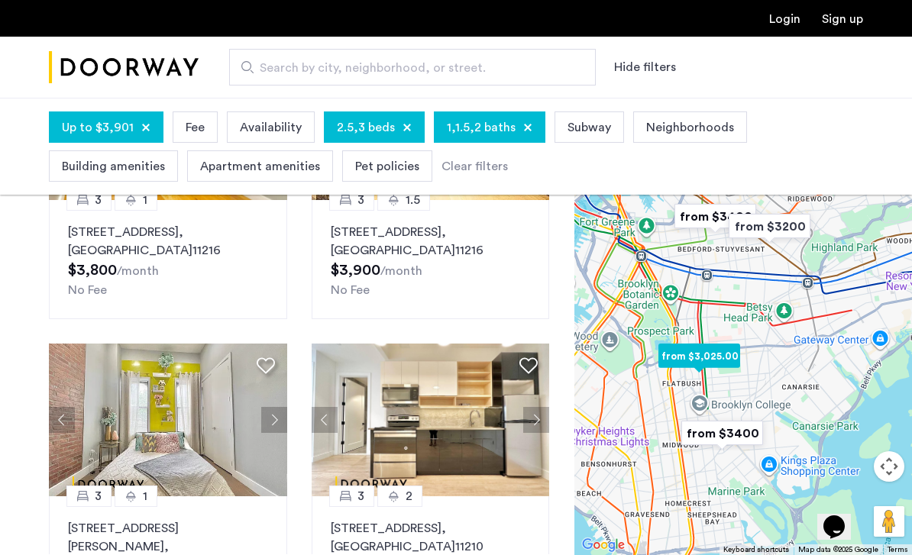
click at [533, 407] on button "Next apartment" at bounding box center [536, 420] width 26 height 26
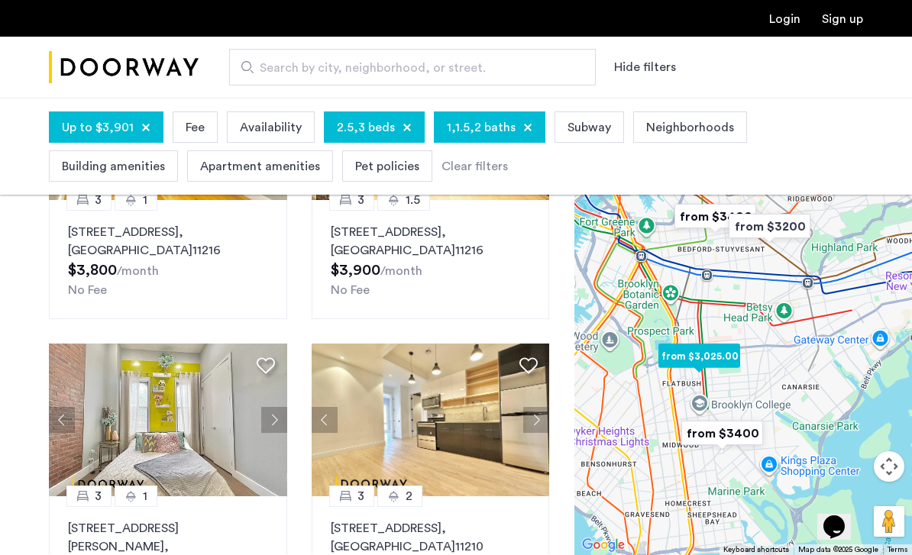
click at [532, 407] on button "Next apartment" at bounding box center [536, 420] width 26 height 26
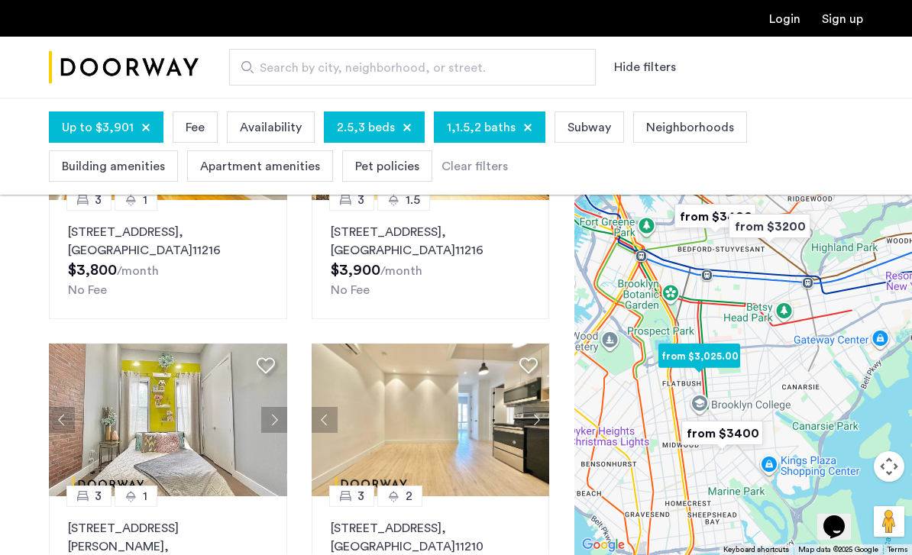
click at [529, 407] on button "Next apartment" at bounding box center [536, 420] width 26 height 26
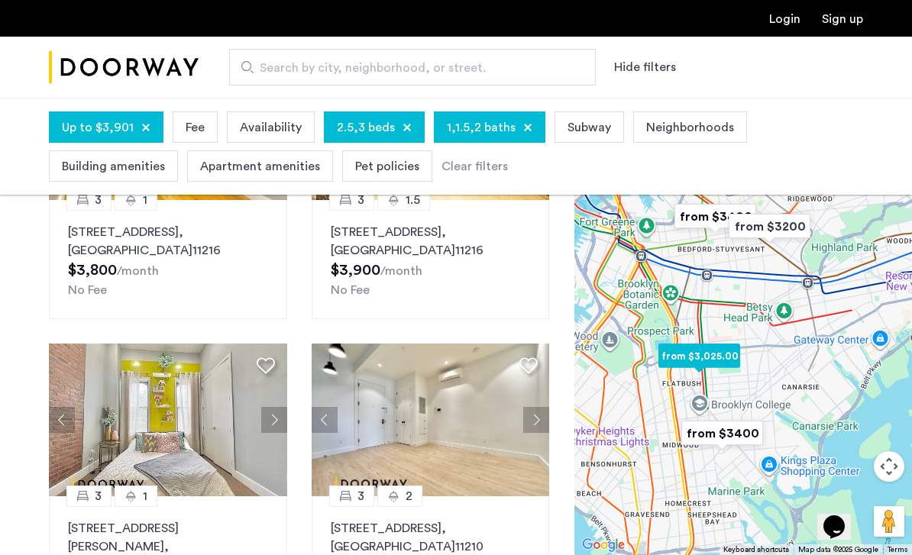
click at [526, 407] on button "Next apartment" at bounding box center [536, 420] width 26 height 26
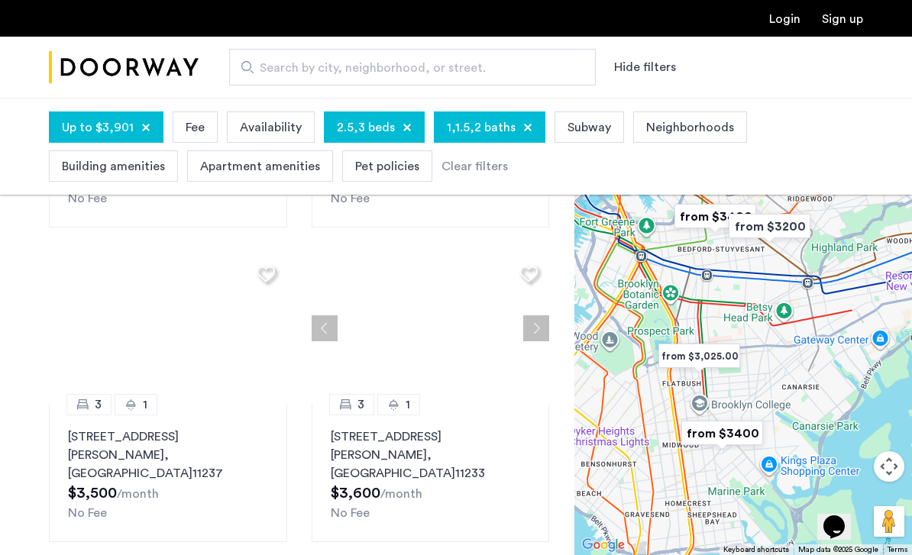
scroll to position [668, 0]
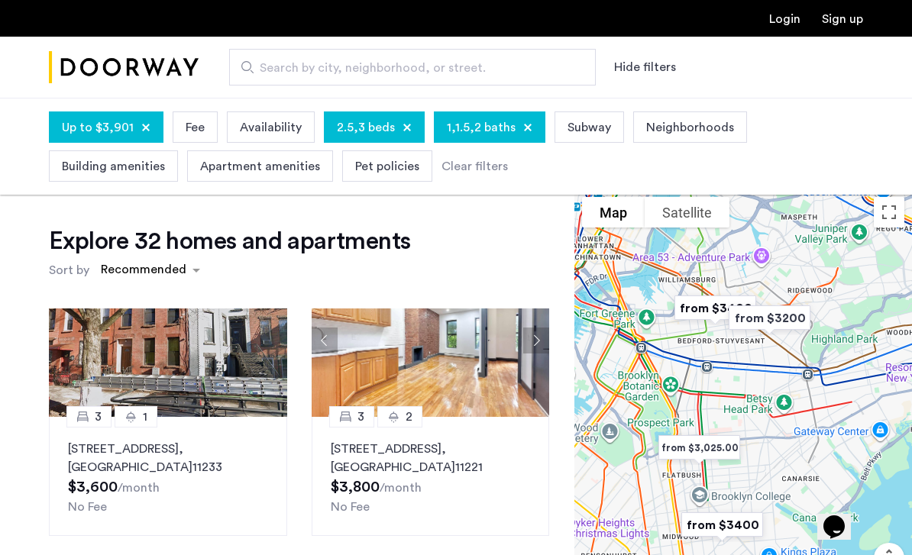
click at [545, 332] on button "Next apartment" at bounding box center [536, 341] width 26 height 26
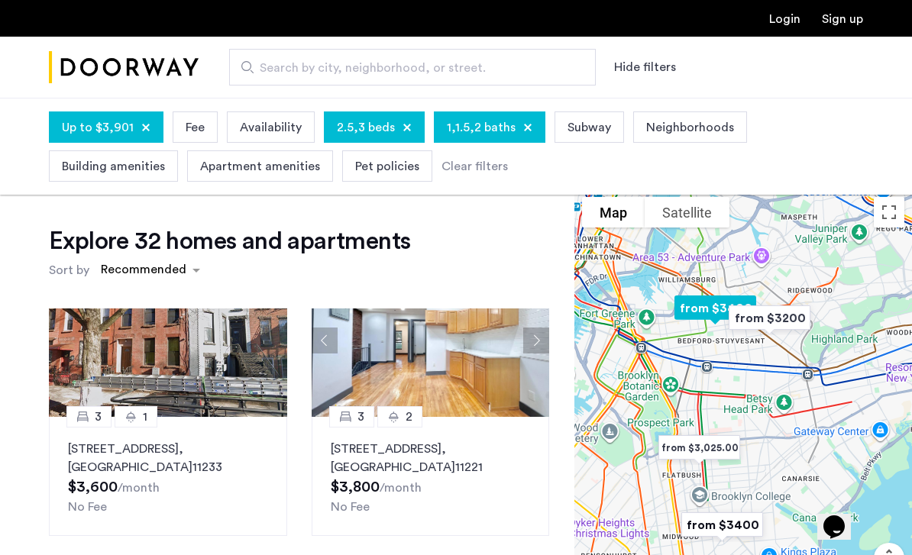
click at [540, 328] on button "Next apartment" at bounding box center [536, 341] width 26 height 26
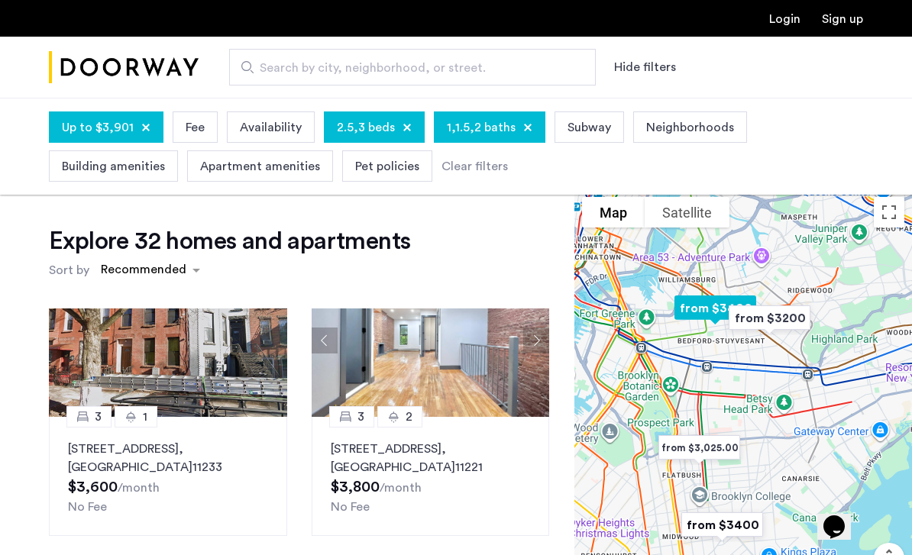
click at [539, 328] on button "Next apartment" at bounding box center [536, 341] width 26 height 26
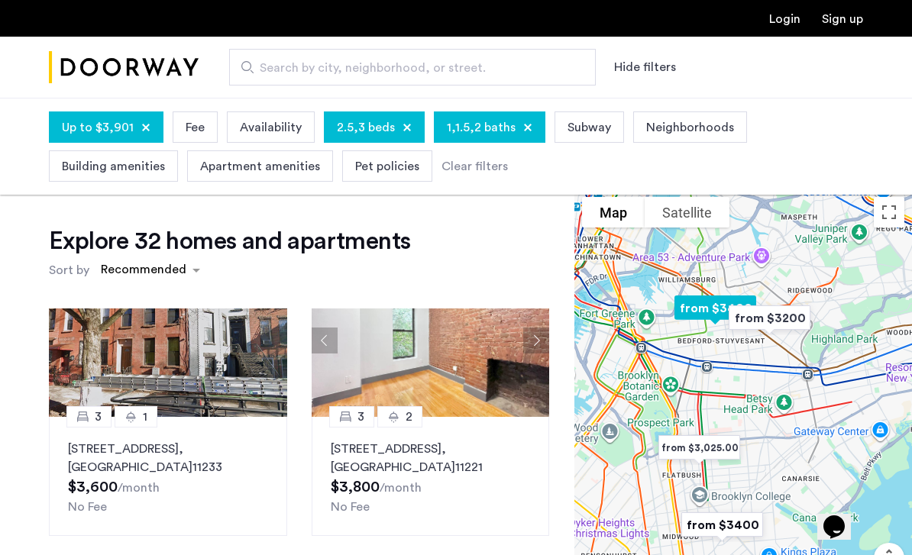
click at [539, 328] on button "Next apartment" at bounding box center [536, 341] width 26 height 26
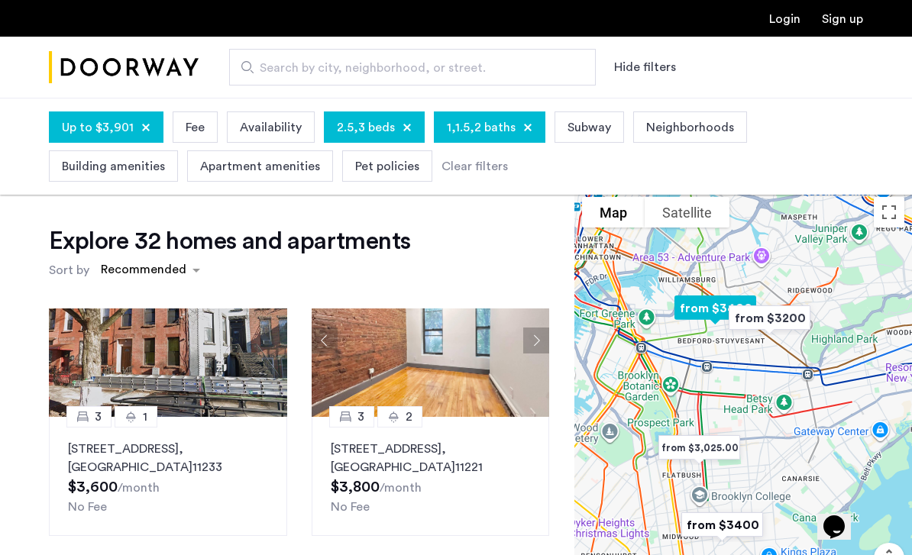
click at [539, 328] on button "Next apartment" at bounding box center [536, 341] width 26 height 26
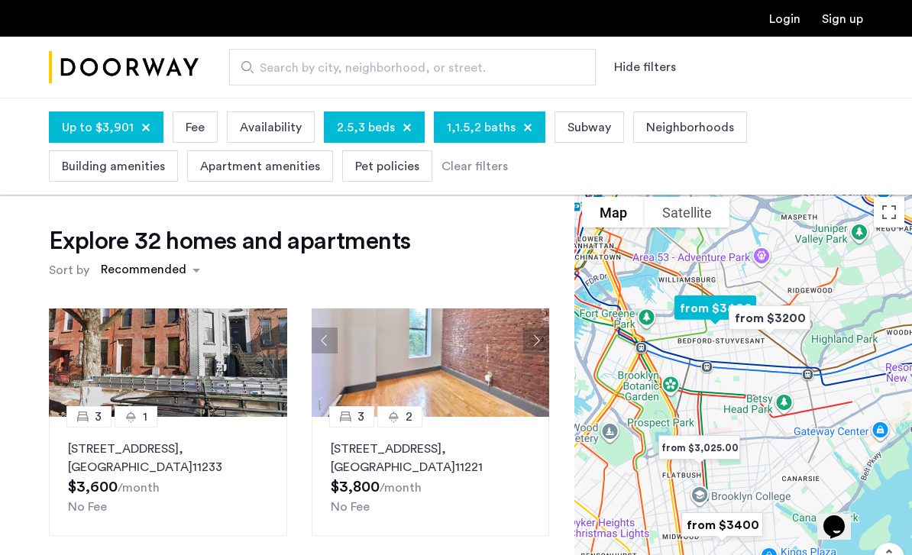
click at [538, 328] on button "Next apartment" at bounding box center [536, 341] width 26 height 26
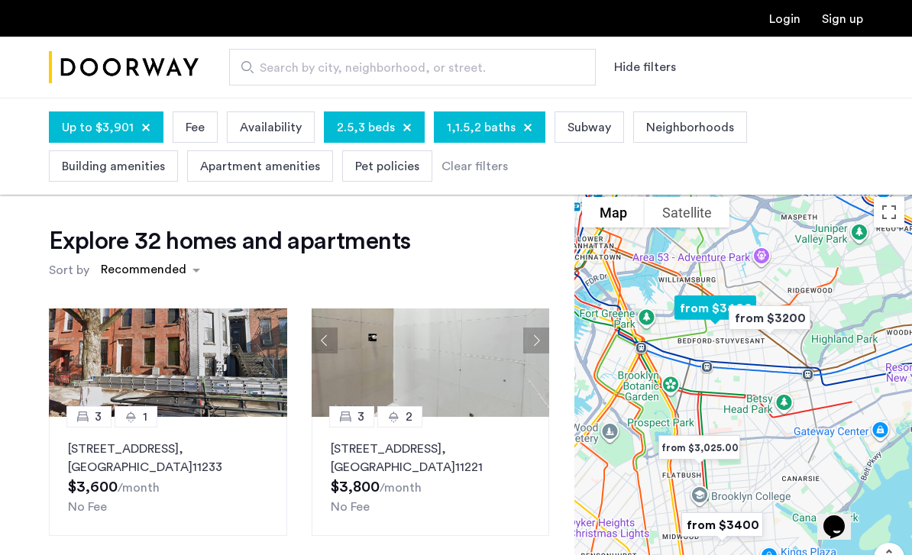
click at [538, 328] on button "Next apartment" at bounding box center [536, 341] width 26 height 26
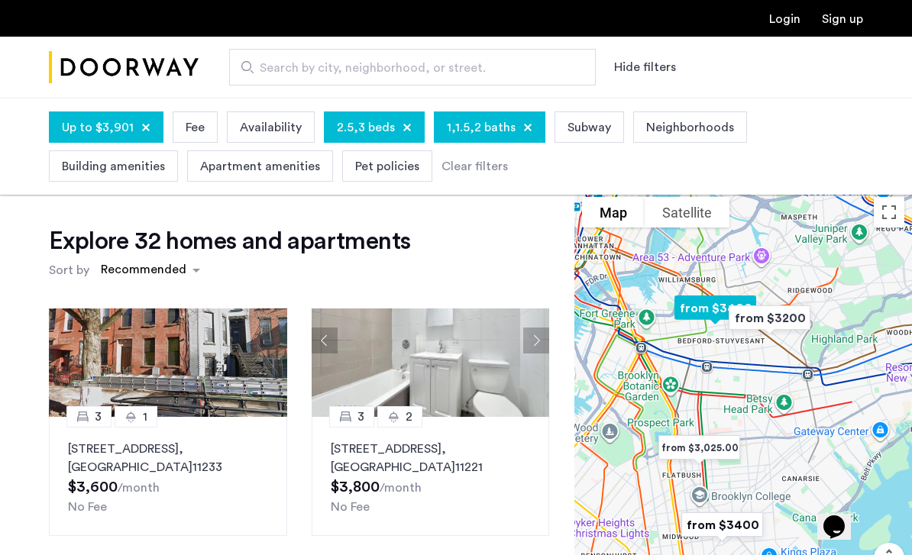
click at [539, 328] on button "Next apartment" at bounding box center [536, 341] width 26 height 26
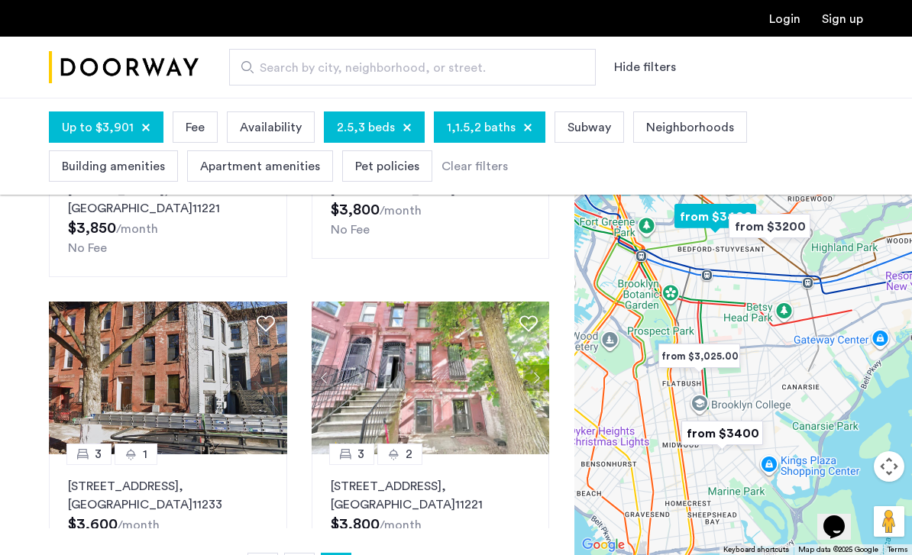
scroll to position [332, 0]
click at [540, 368] on button "Next apartment" at bounding box center [536, 379] width 26 height 26
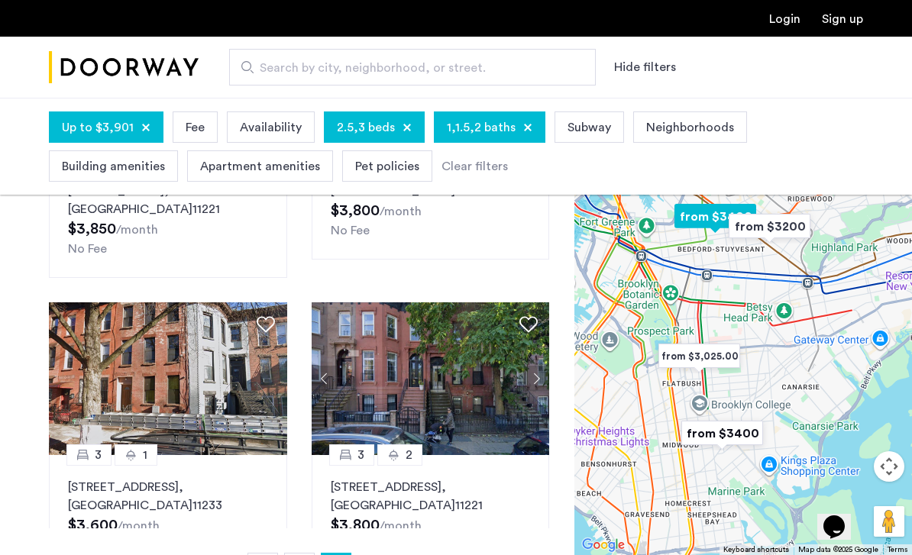
click at [541, 367] on button "Next apartment" at bounding box center [536, 379] width 26 height 26
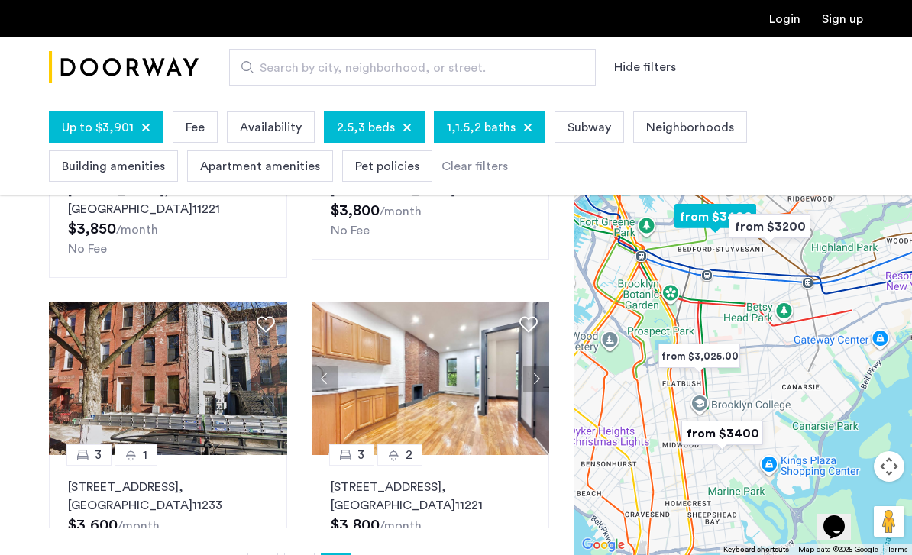
click at [537, 369] on button "Next apartment" at bounding box center [536, 379] width 26 height 26
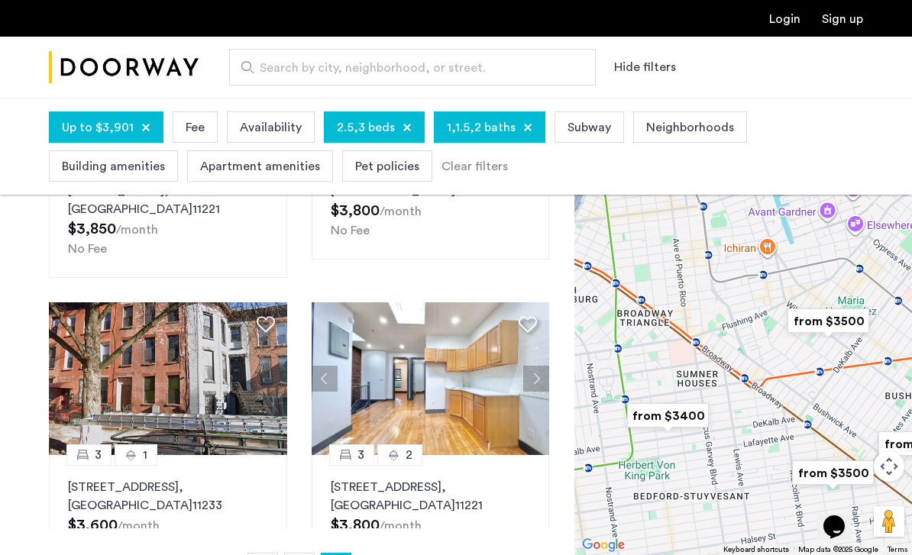
click at [442, 383] on img at bounding box center [430, 379] width 238 height 153
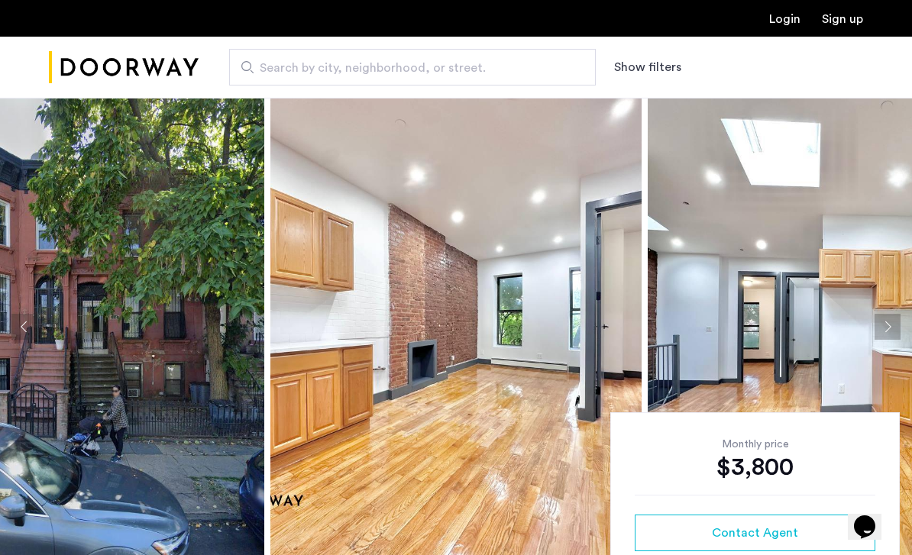
click at [515, 361] on img at bounding box center [455, 327] width 371 height 458
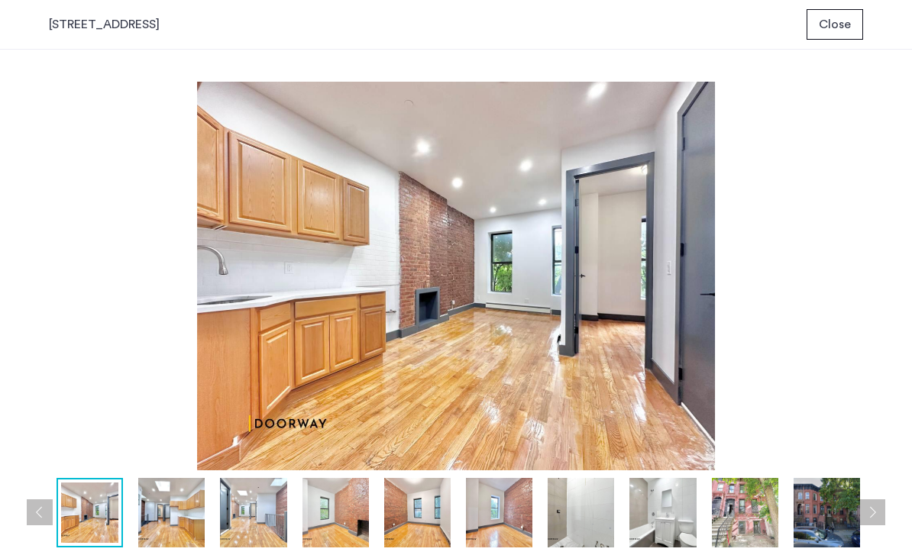
click at [185, 532] on img at bounding box center [171, 513] width 66 height 70
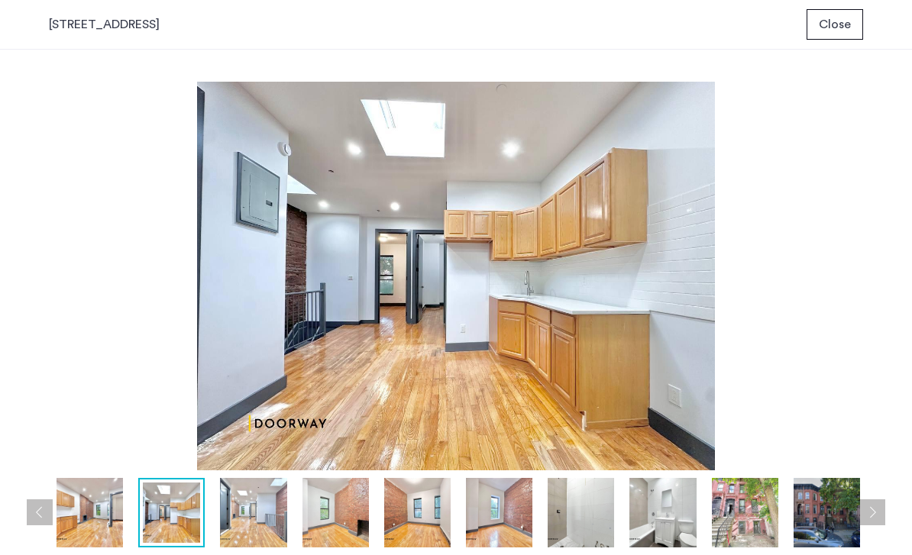
click at [268, 529] on img at bounding box center [253, 513] width 66 height 70
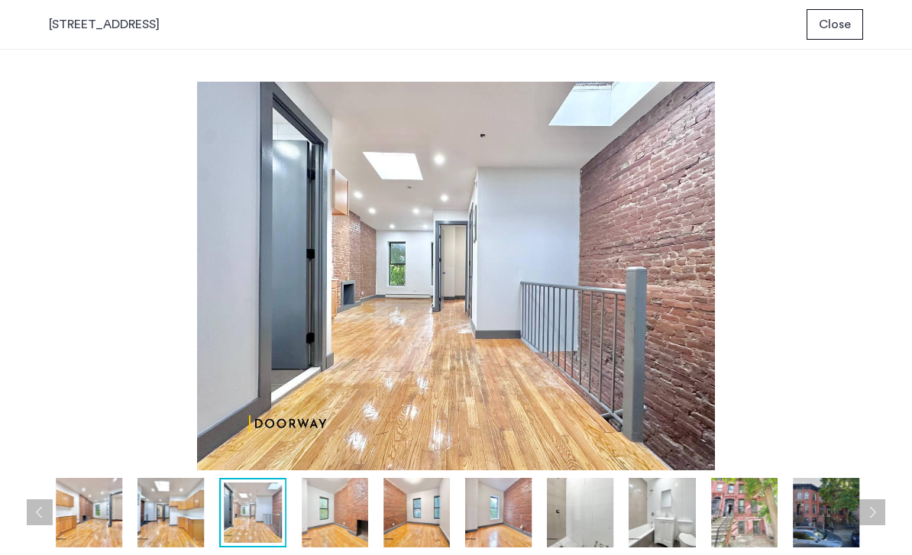
click at [344, 530] on img at bounding box center [335, 513] width 66 height 70
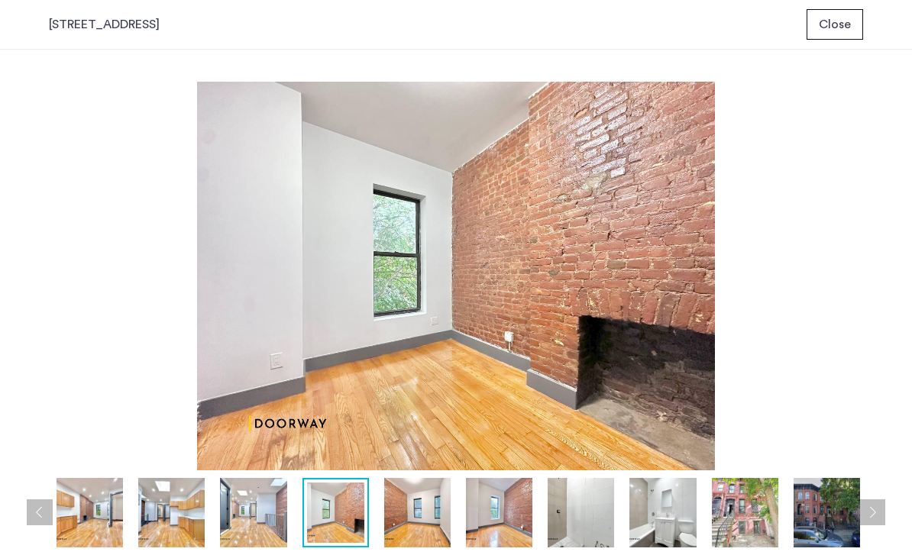
click at [400, 526] on img at bounding box center [417, 513] width 66 height 70
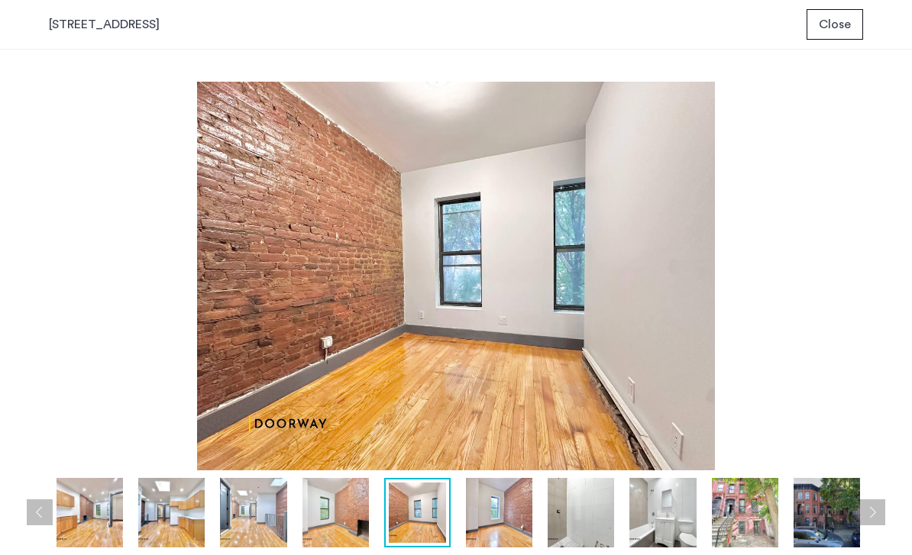
click at [473, 497] on img at bounding box center [499, 513] width 66 height 70
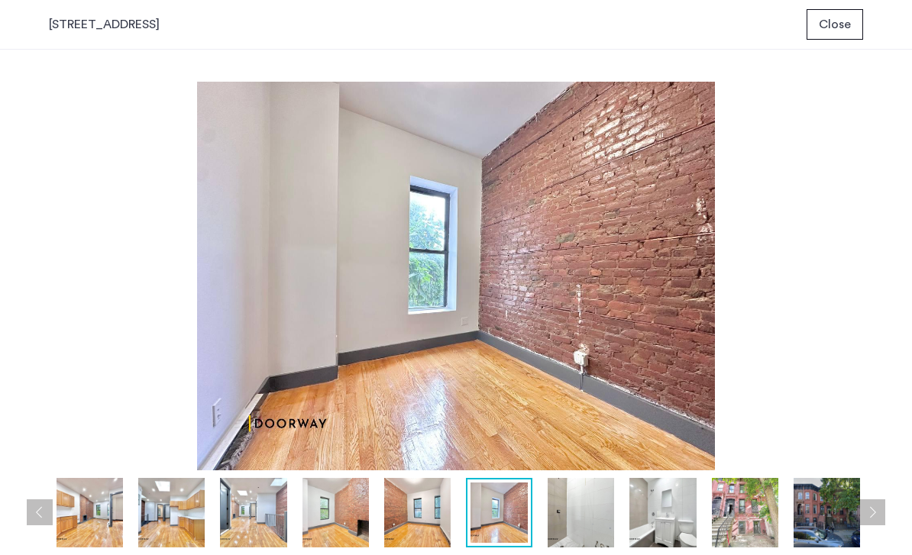
click at [567, 503] on img at bounding box center [581, 513] width 66 height 70
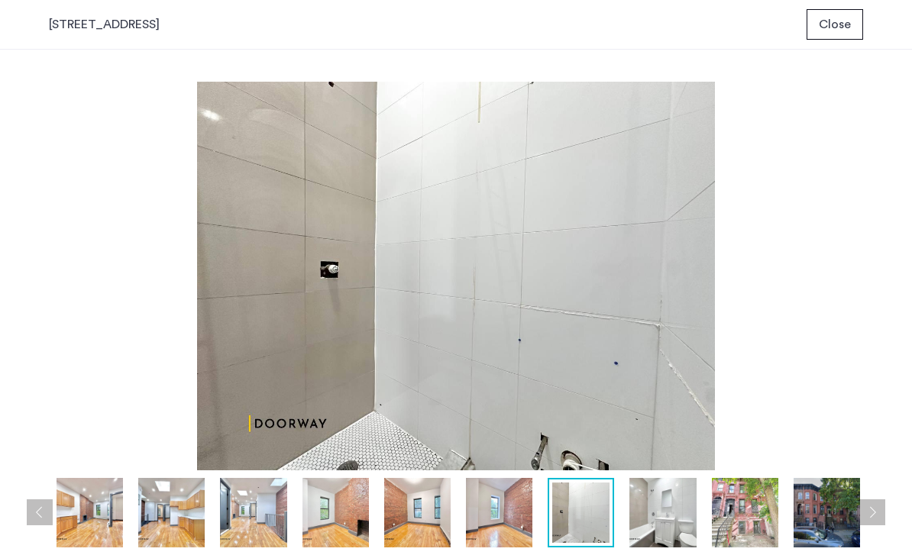
click at [657, 521] on img at bounding box center [663, 513] width 66 height 70
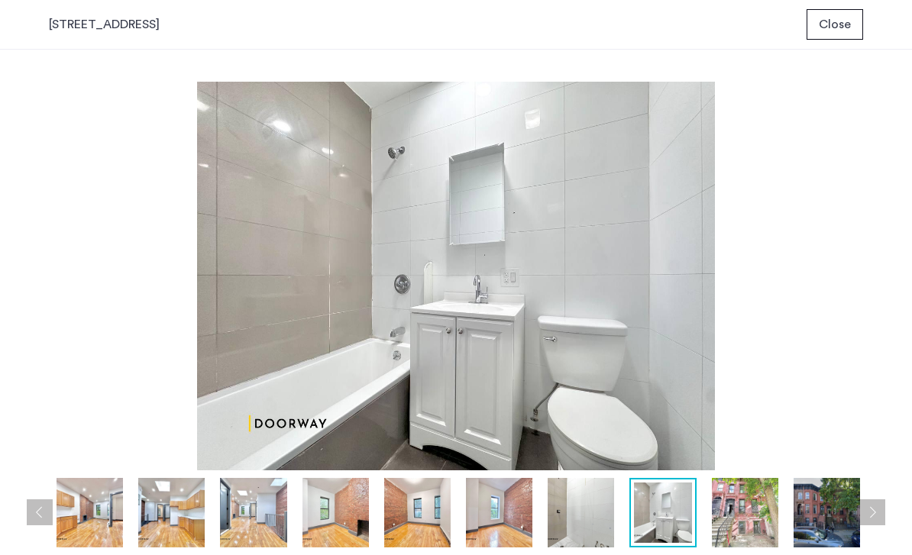
click at [755, 506] on img at bounding box center [745, 513] width 66 height 70
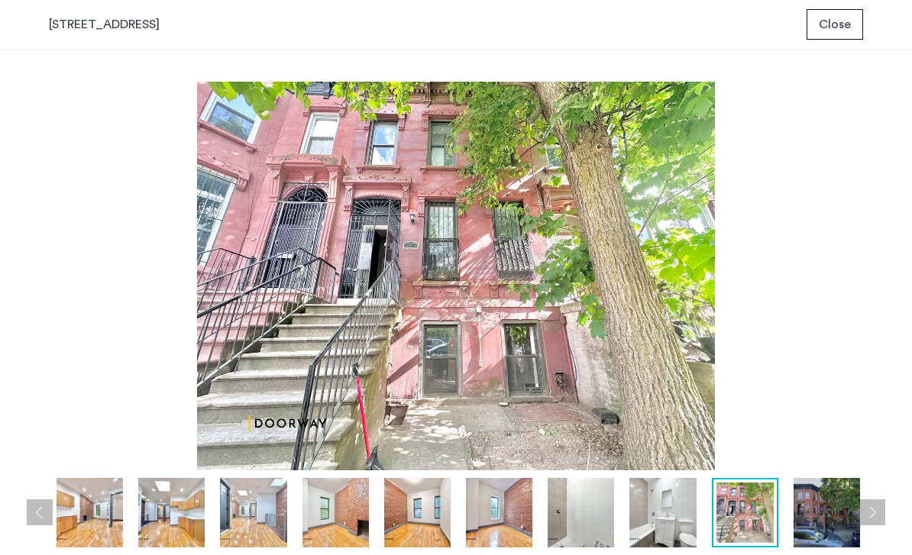
click at [803, 496] on img at bounding box center [827, 513] width 66 height 70
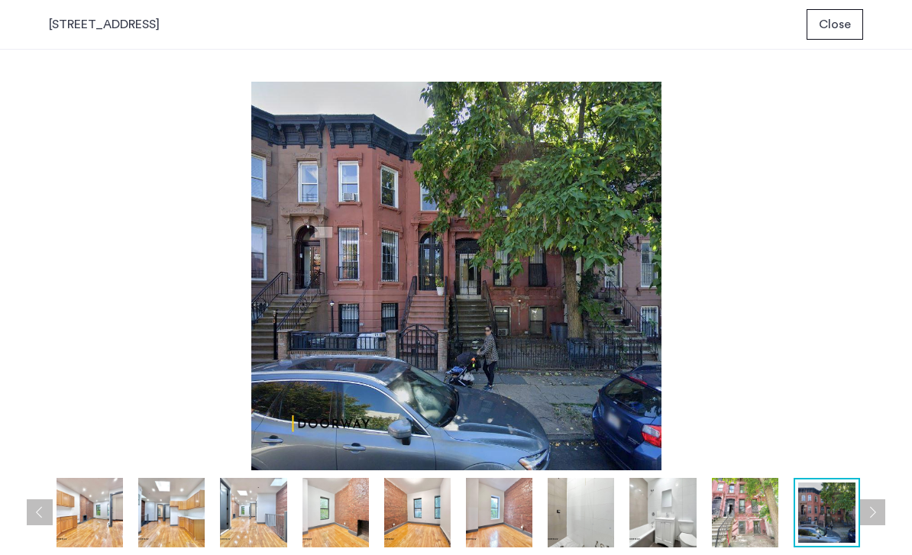
click at [821, 490] on img at bounding box center [826, 513] width 57 height 61
click at [837, 37] on button "Close" at bounding box center [835, 24] width 57 height 31
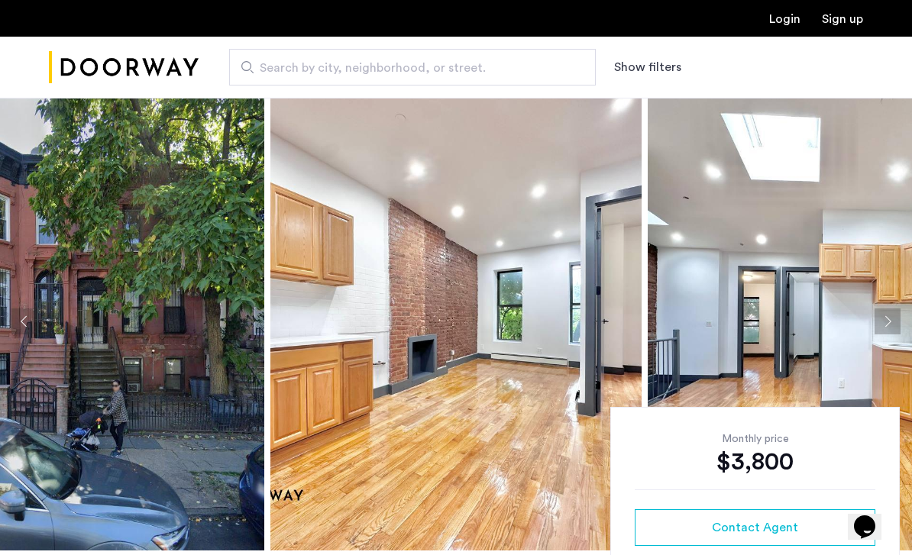
scroll to position [6, 0]
